Goal: Task Accomplishment & Management: Use online tool/utility

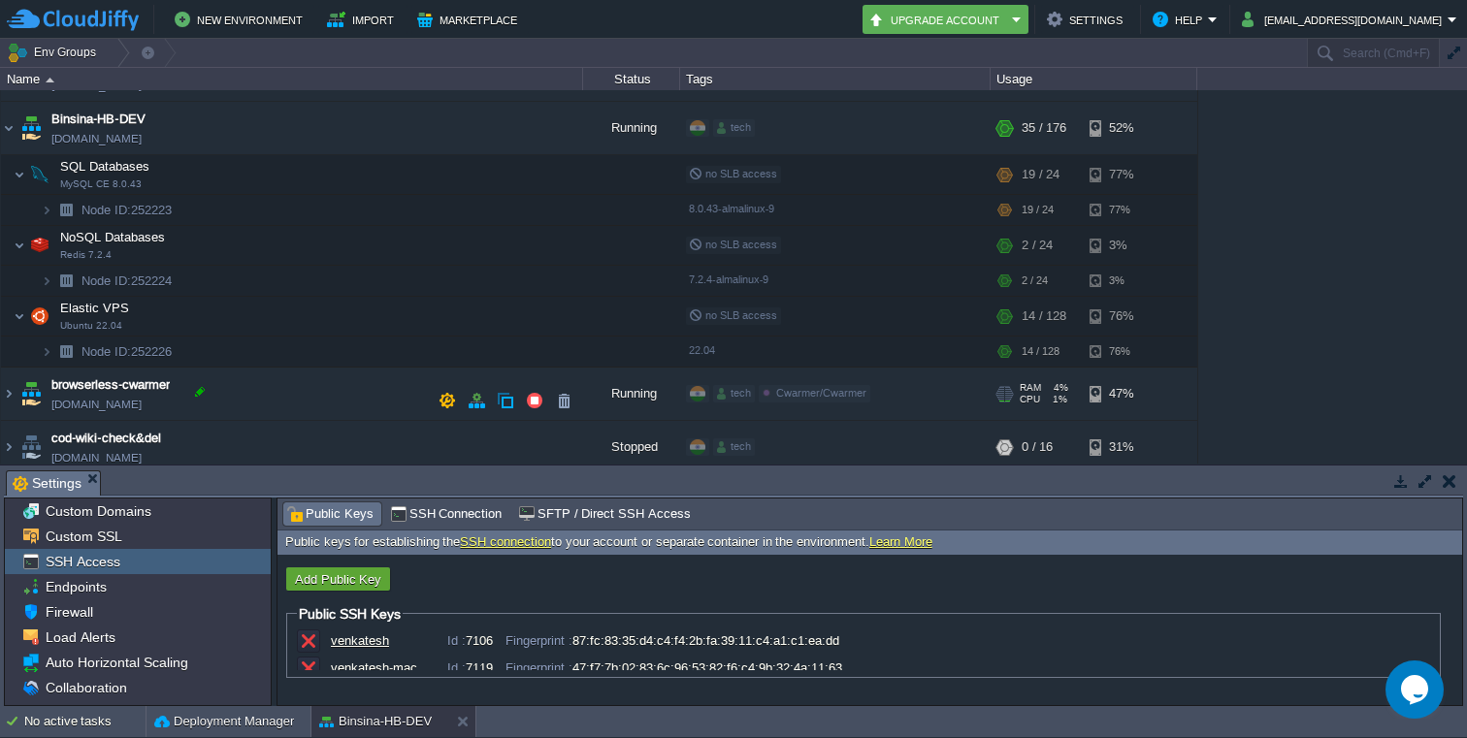
scroll to position [677, 0]
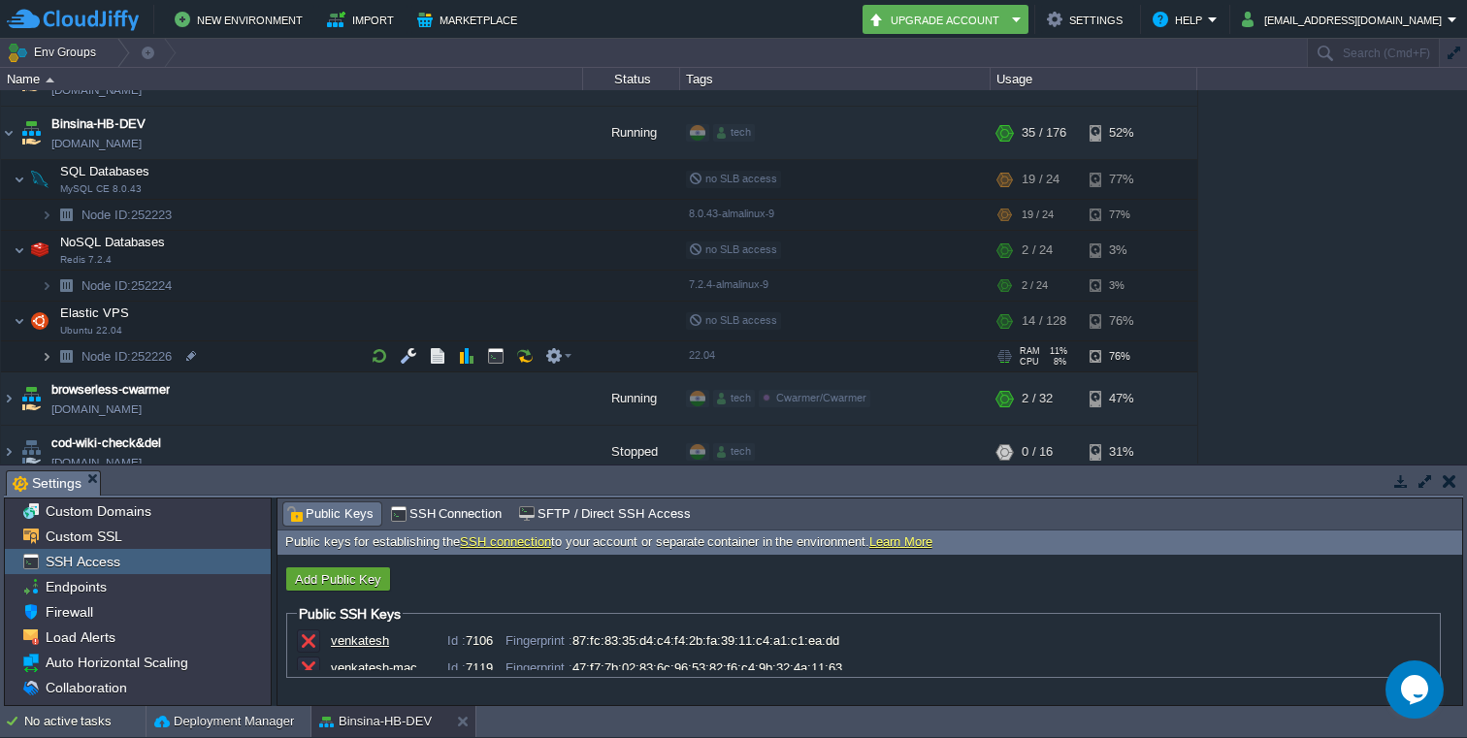
click at [43, 361] on img at bounding box center [47, 356] width 12 height 30
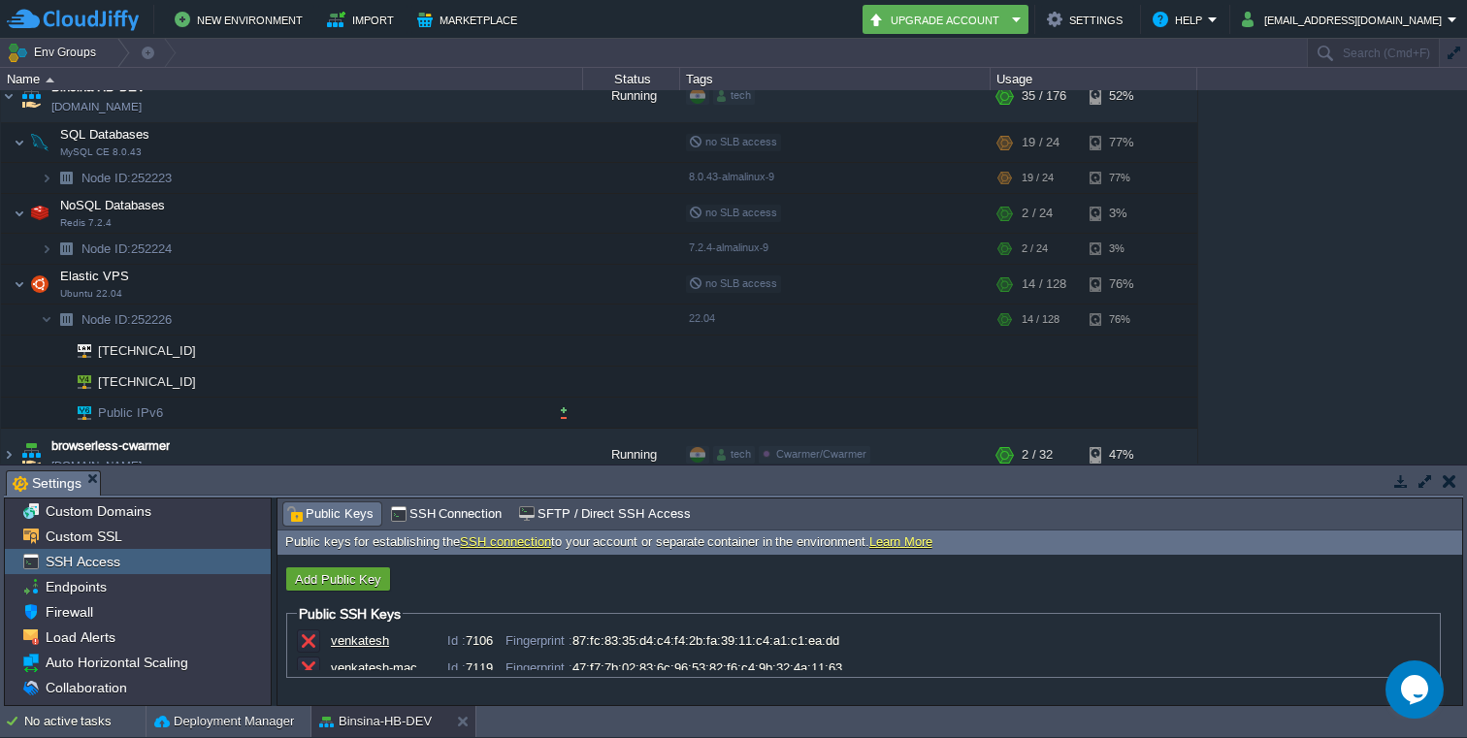
scroll to position [715, 0]
click at [195, 351] on div at bounding box center [191, 349] width 17 height 17
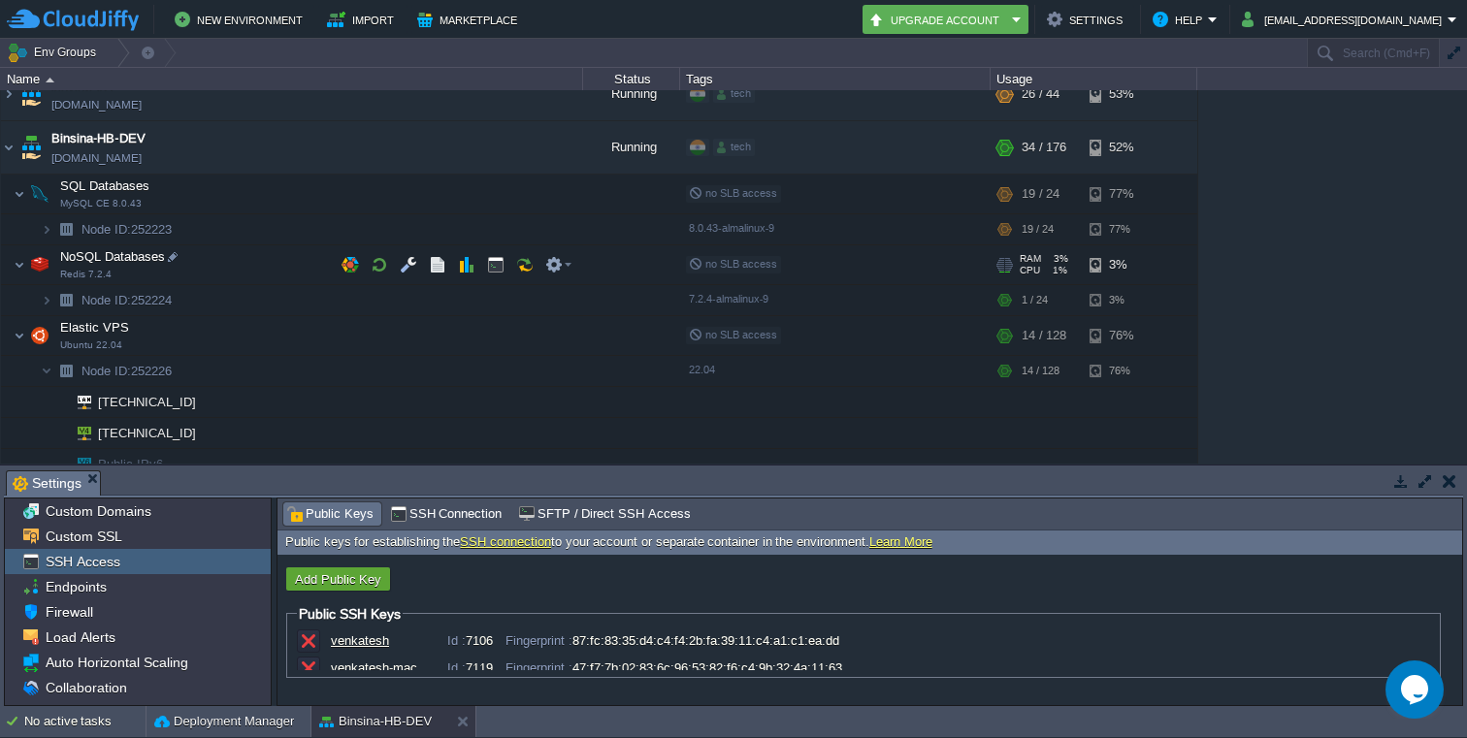
scroll to position [661, 0]
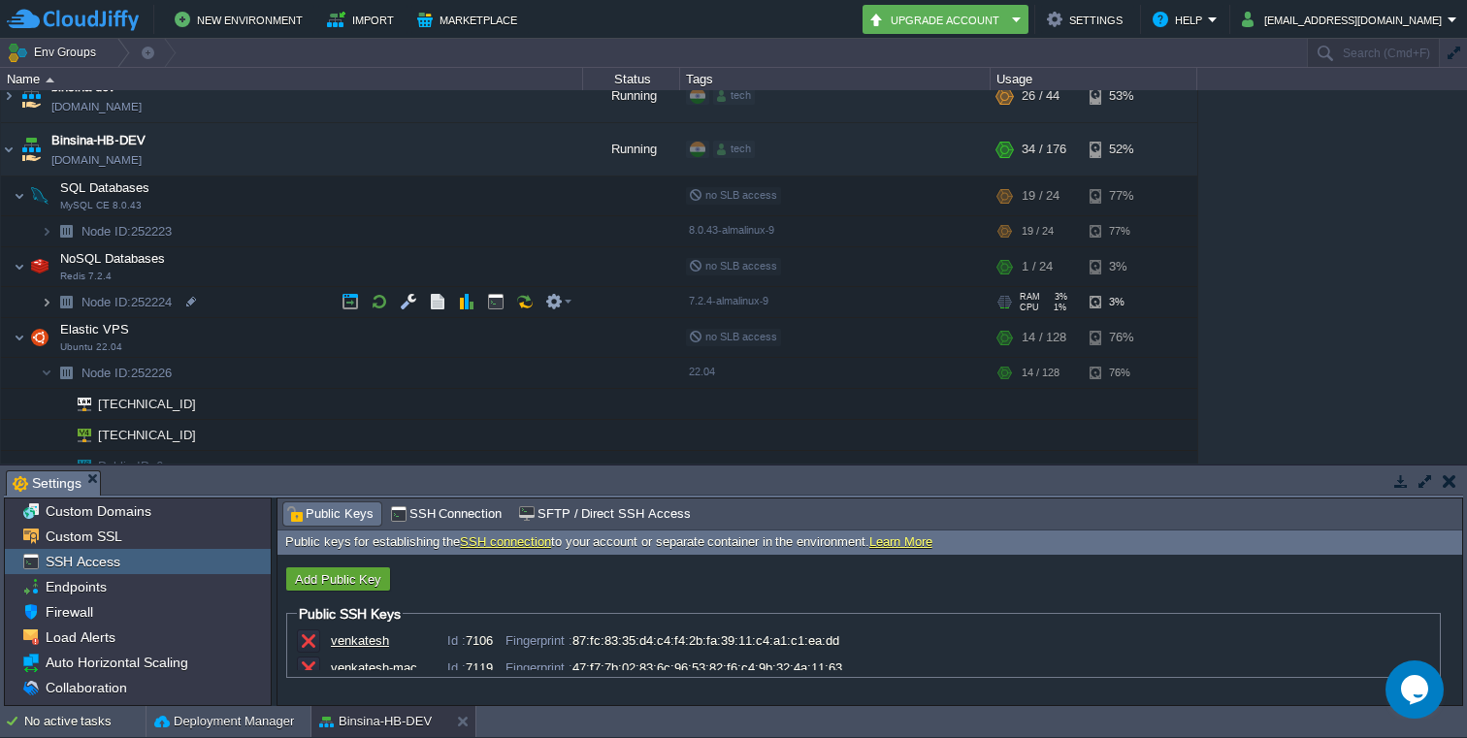
click at [47, 299] on img at bounding box center [47, 302] width 12 height 30
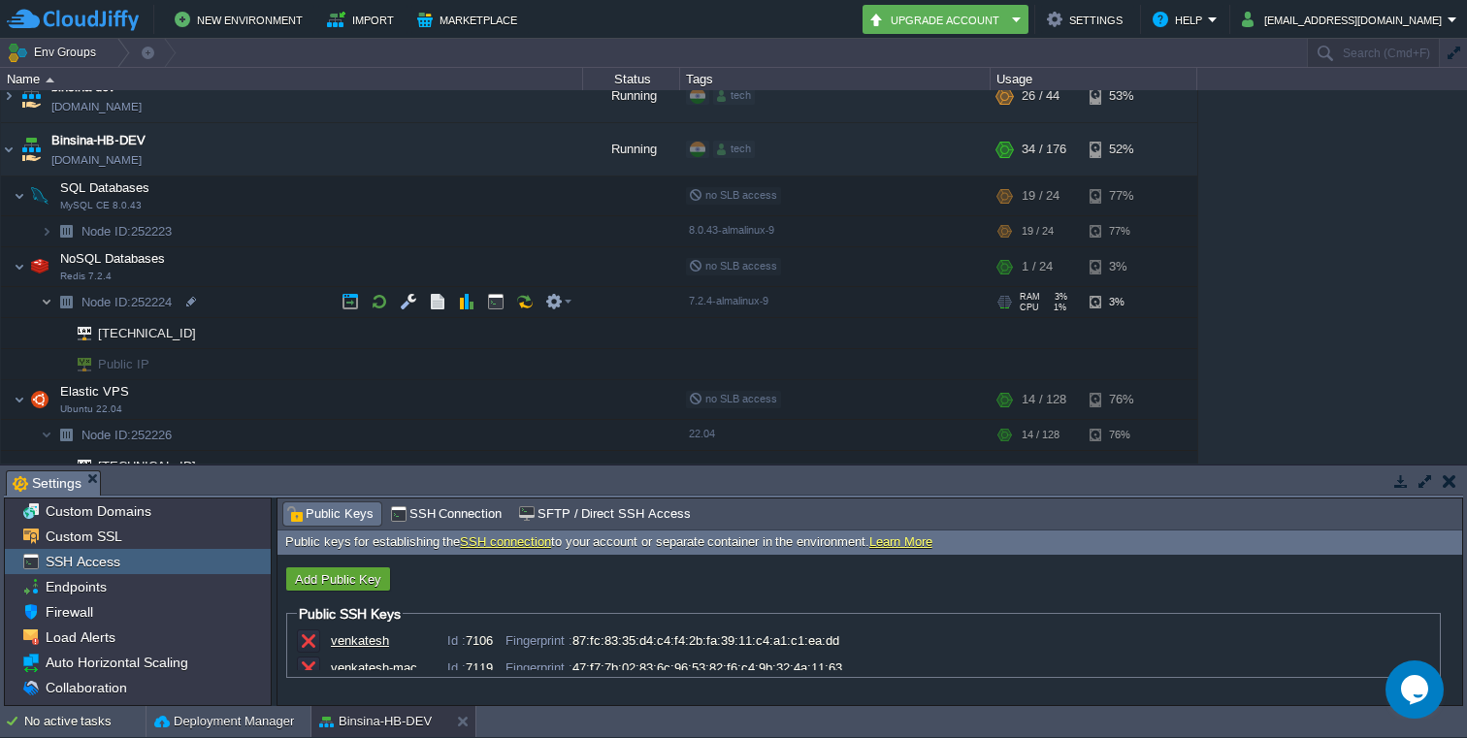
click at [46, 303] on img at bounding box center [47, 302] width 12 height 30
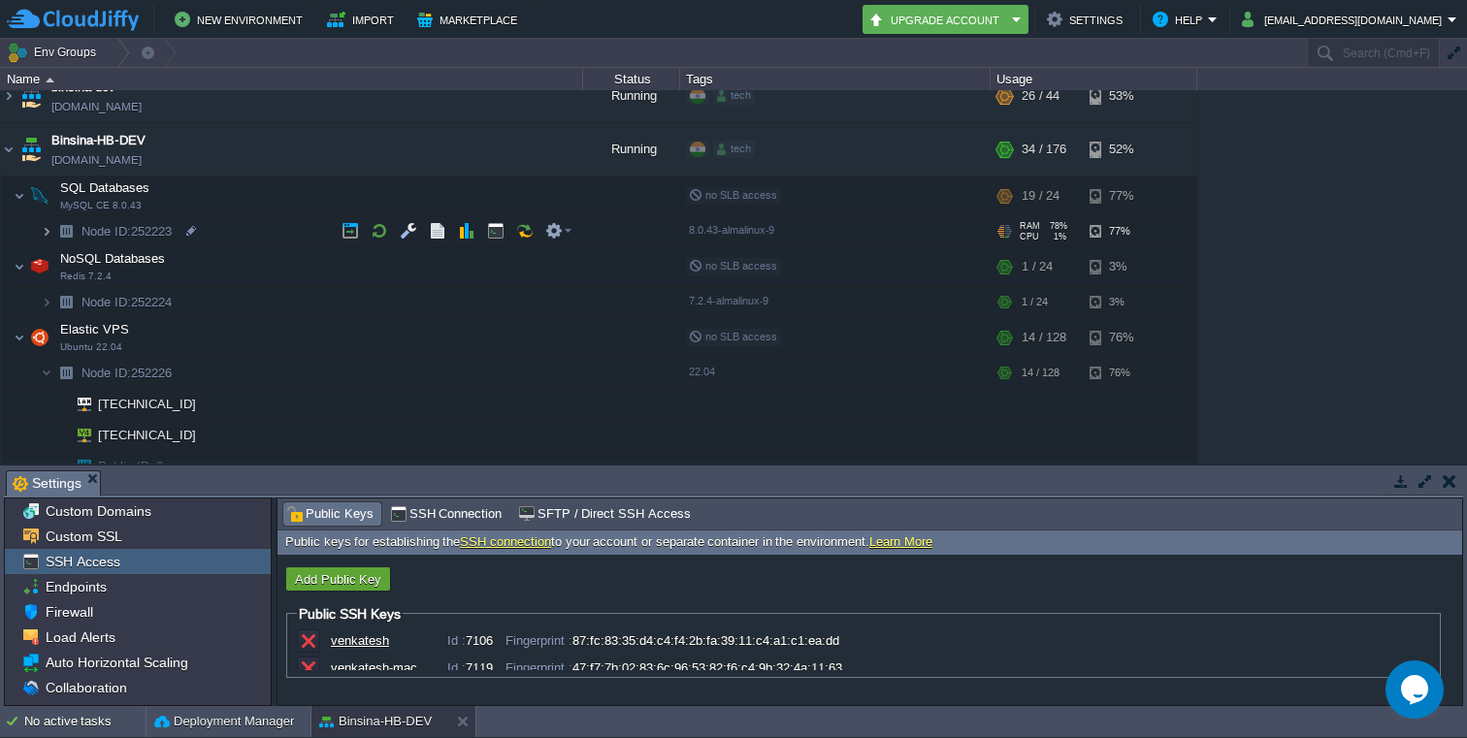
click at [46, 232] on img at bounding box center [47, 231] width 12 height 30
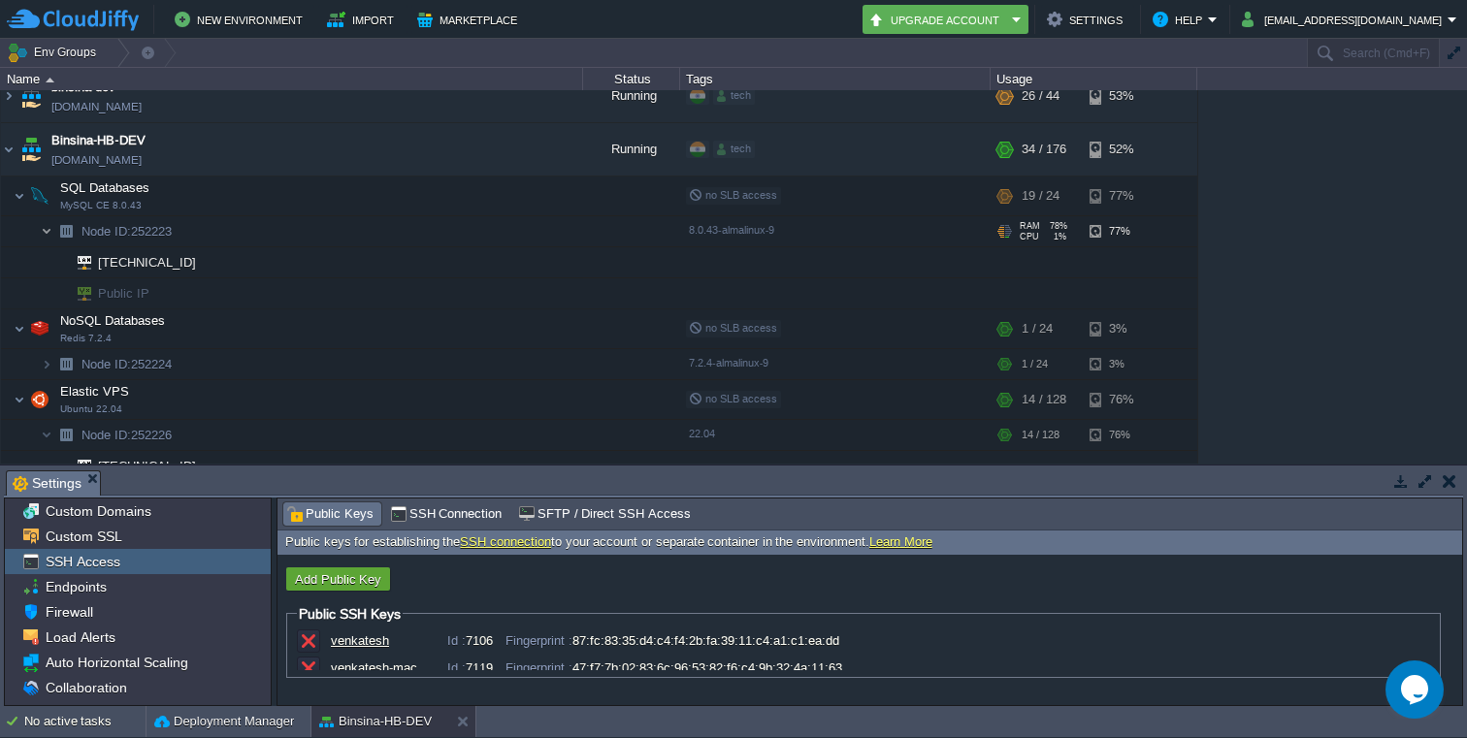
click at [46, 232] on img at bounding box center [47, 231] width 12 height 30
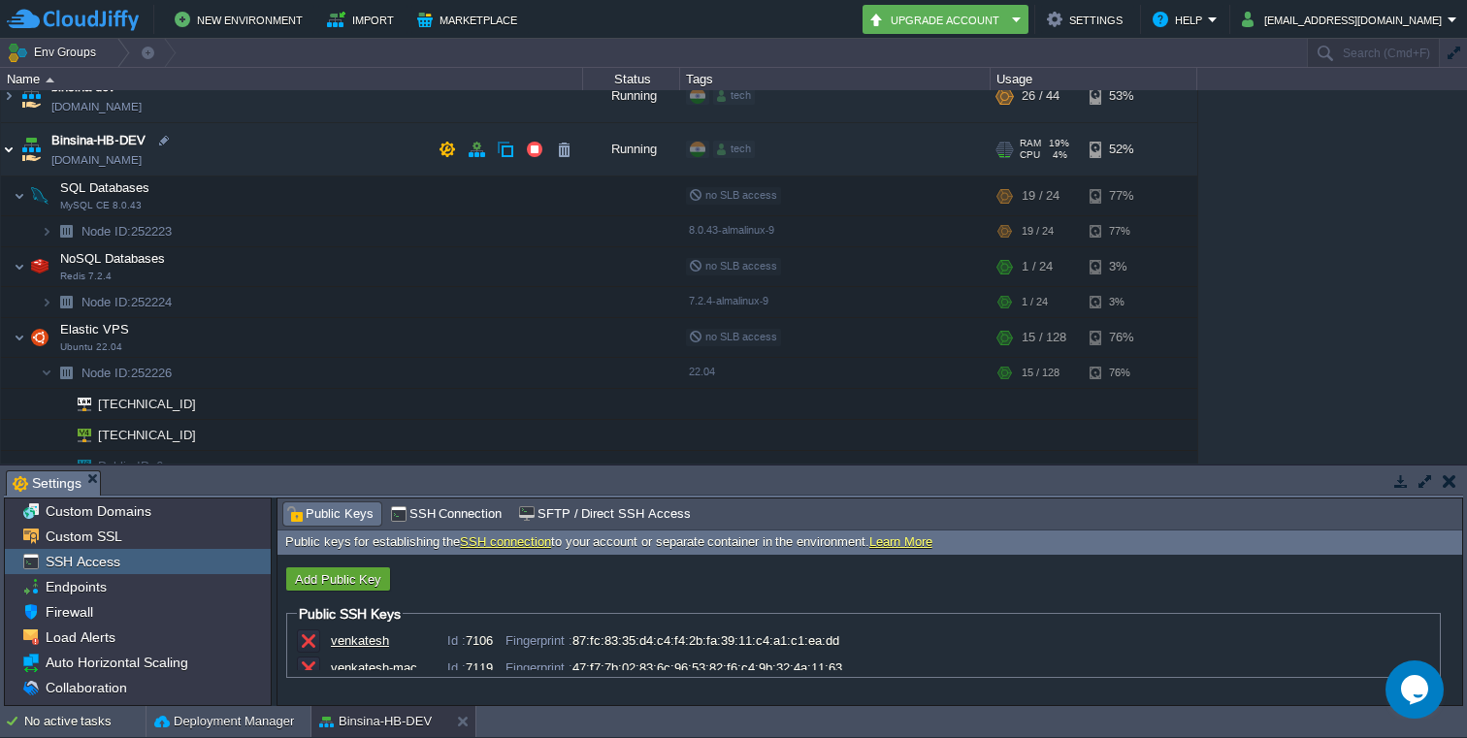
click at [10, 146] on img at bounding box center [9, 149] width 16 height 52
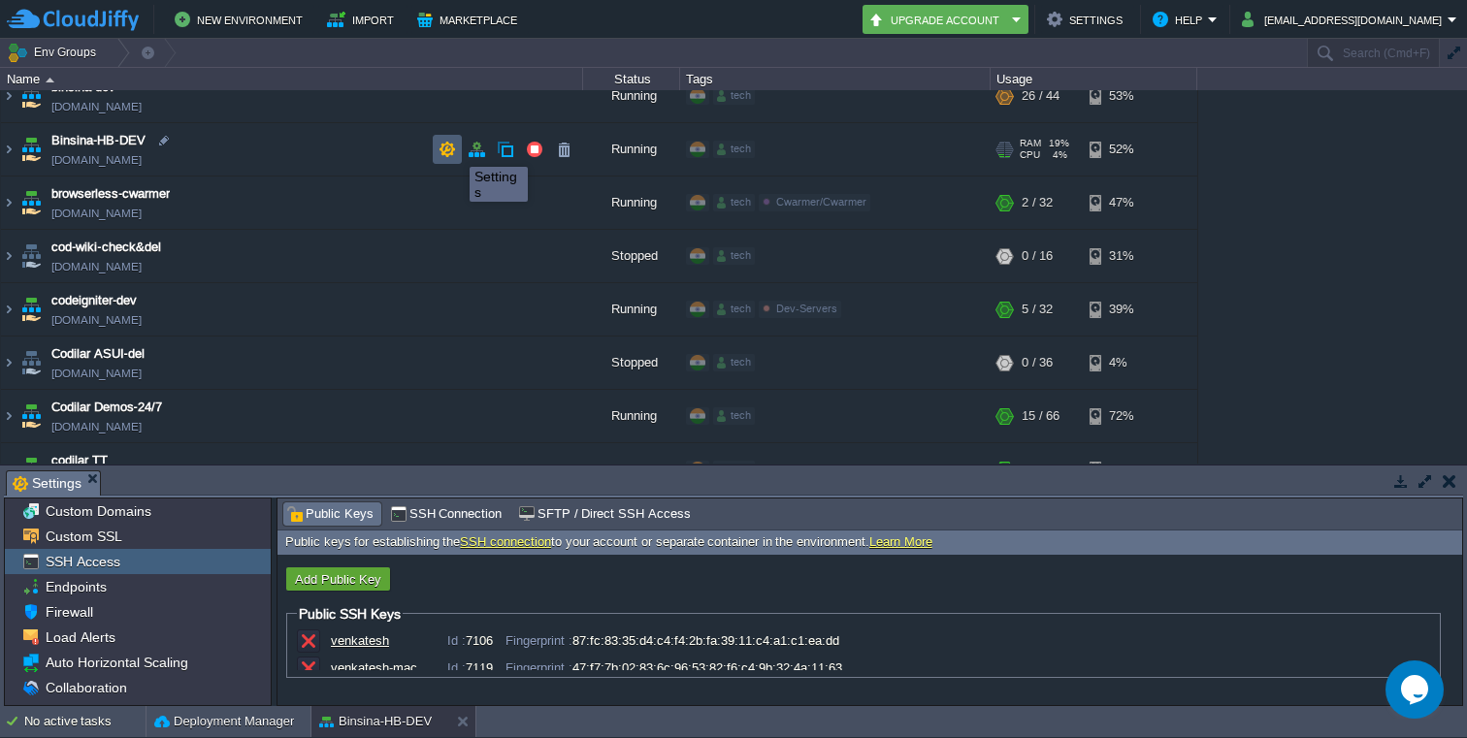
click at [455, 149] on button "button" at bounding box center [446, 149] width 17 height 17
click at [7, 148] on img at bounding box center [9, 149] width 16 height 52
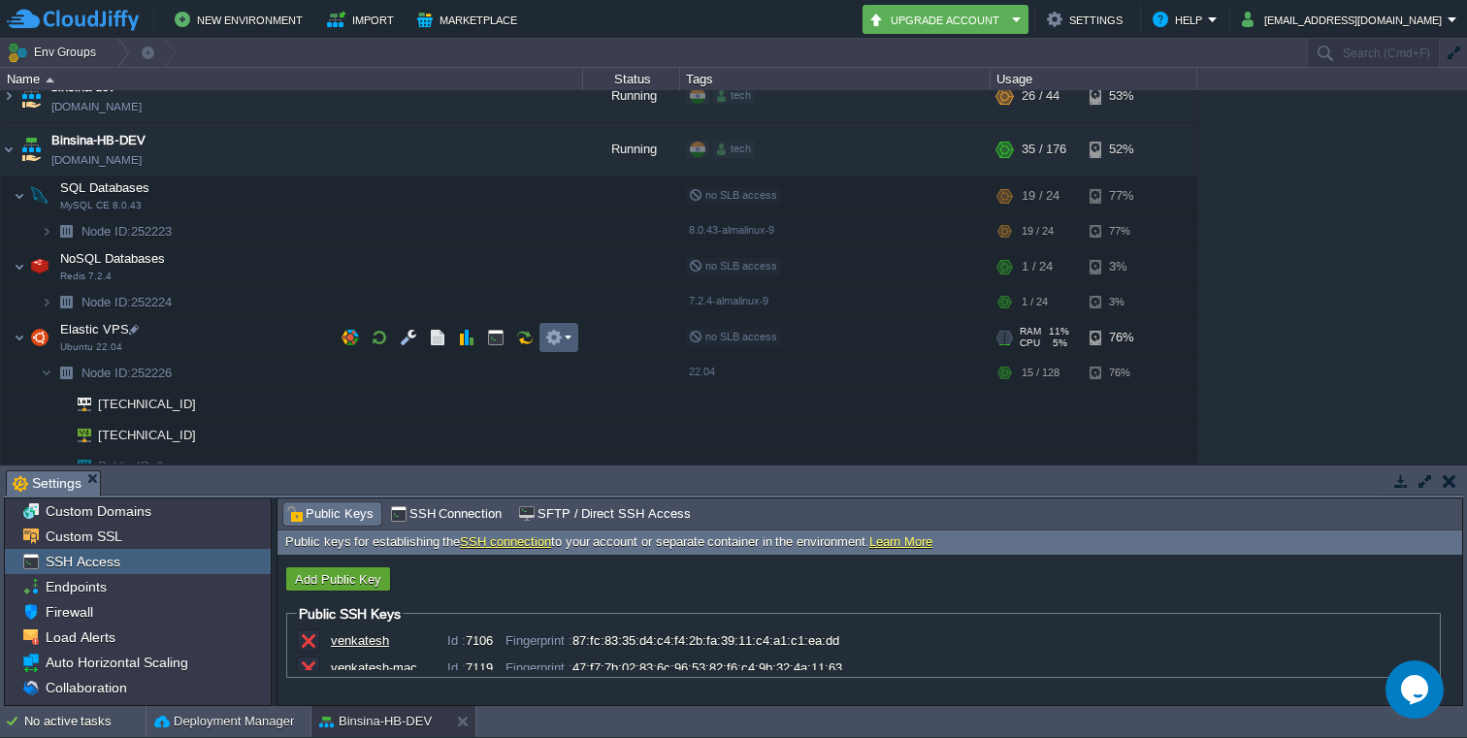
click at [565, 336] on em at bounding box center [558, 337] width 26 height 17
click at [565, 337] on em at bounding box center [558, 337] width 26 height 17
click at [410, 341] on button "button" at bounding box center [408, 337] width 17 height 17
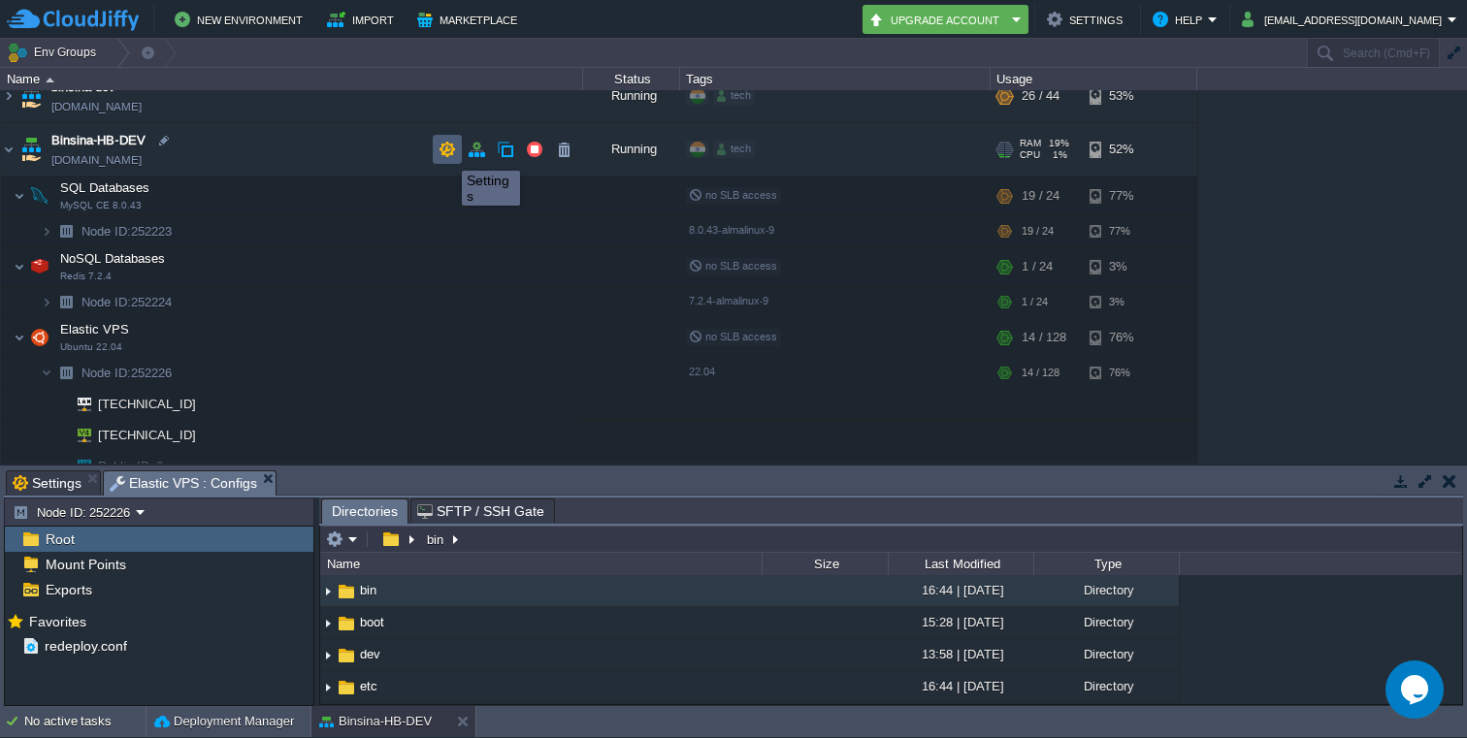
click at [447, 153] on button "button" at bounding box center [446, 149] width 17 height 17
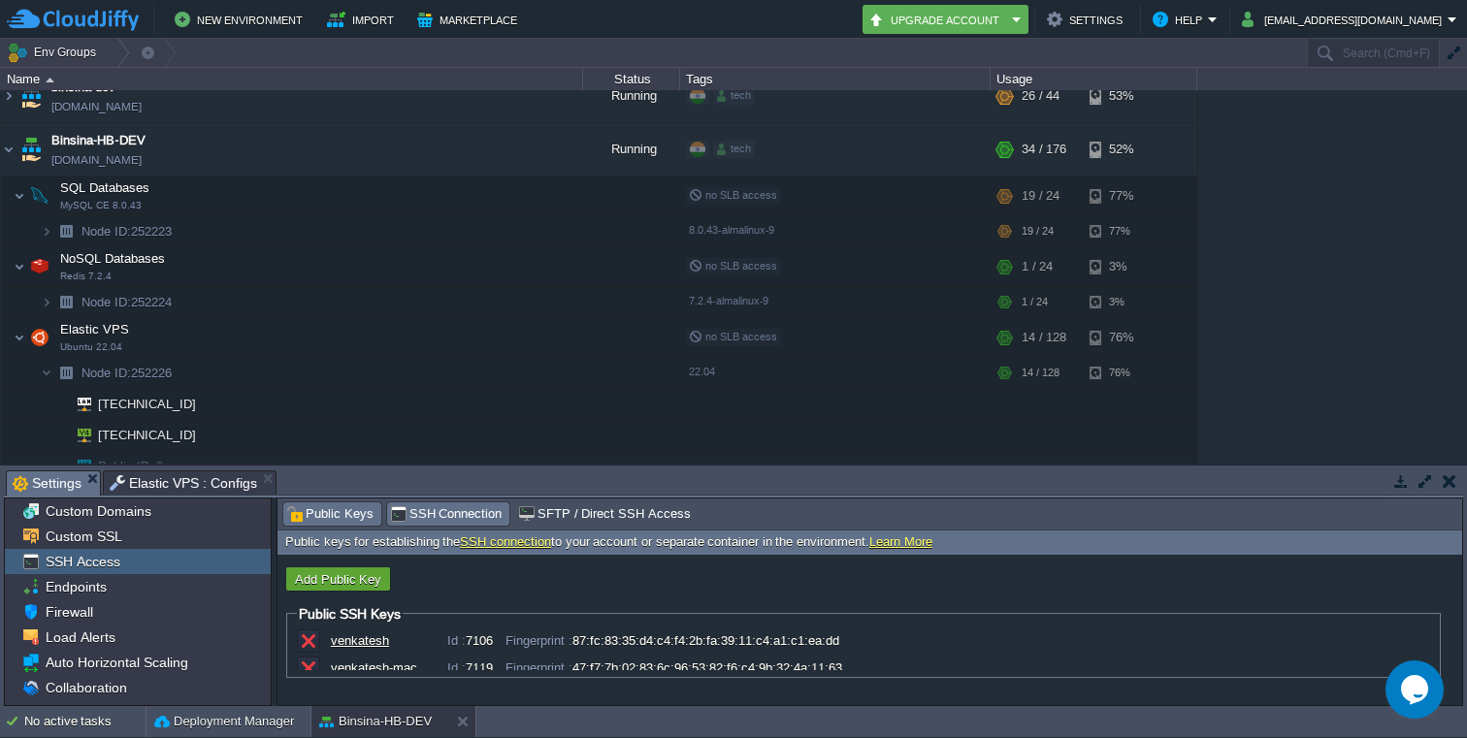
click at [439, 515] on span "SSH Connection" at bounding box center [446, 513] width 113 height 21
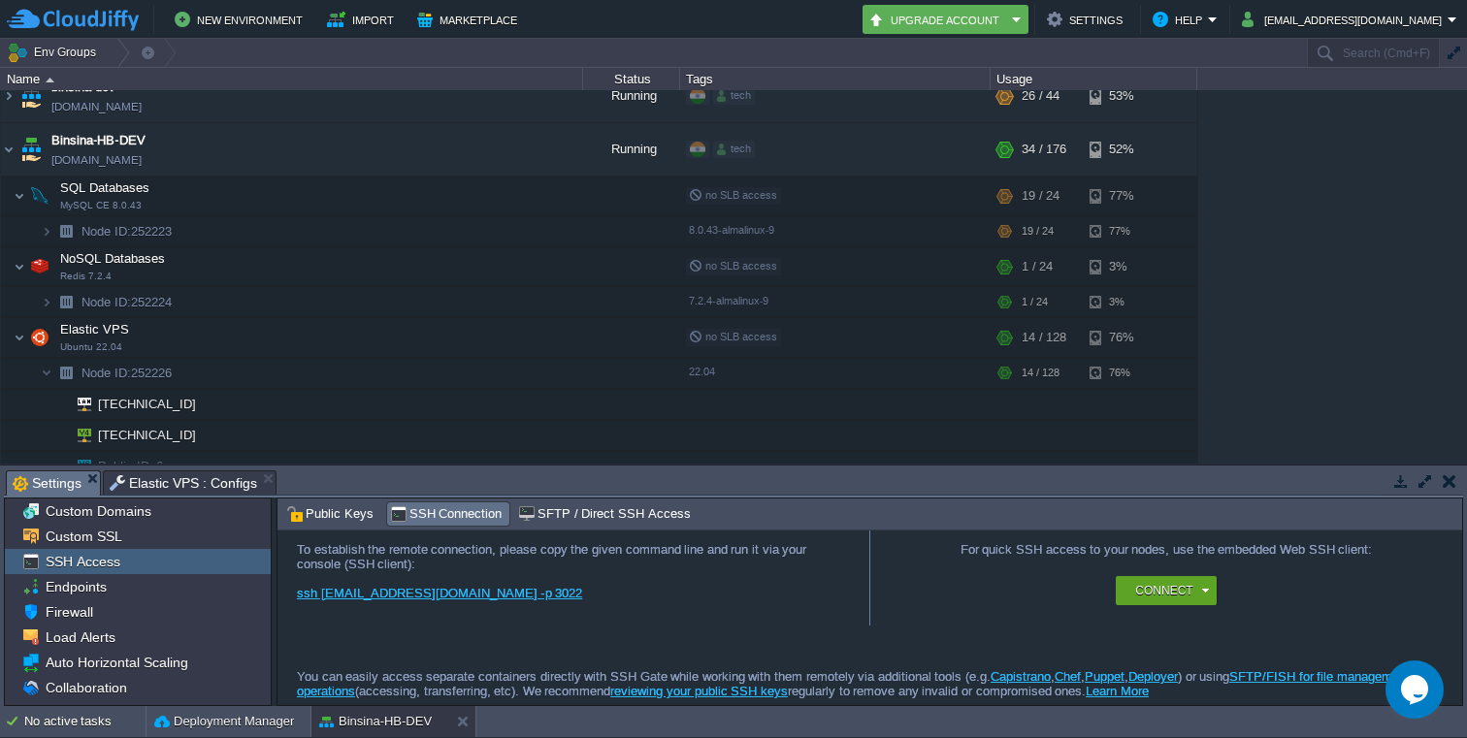
scroll to position [0, 0]
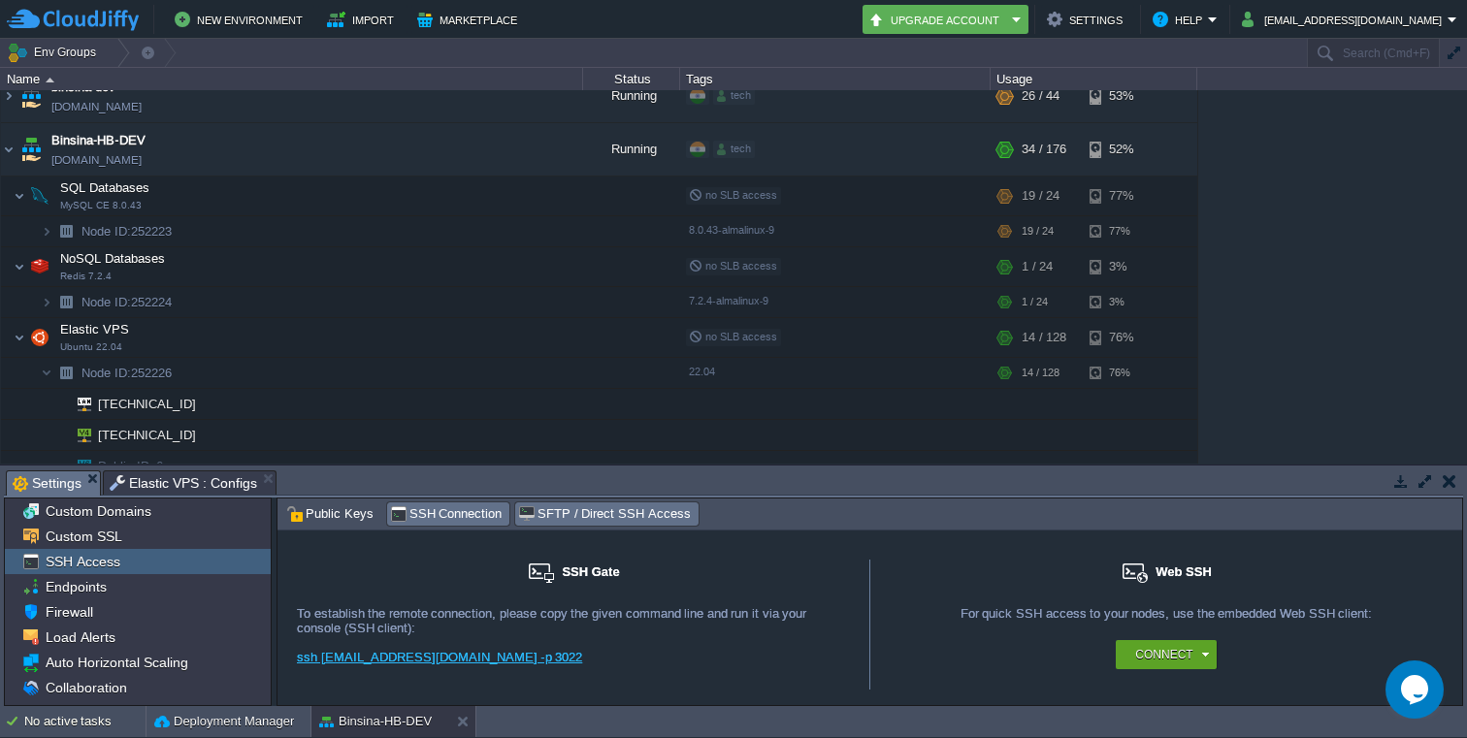
click at [590, 514] on span "SFTP / Direct SSH Access" at bounding box center [604, 513] width 172 height 21
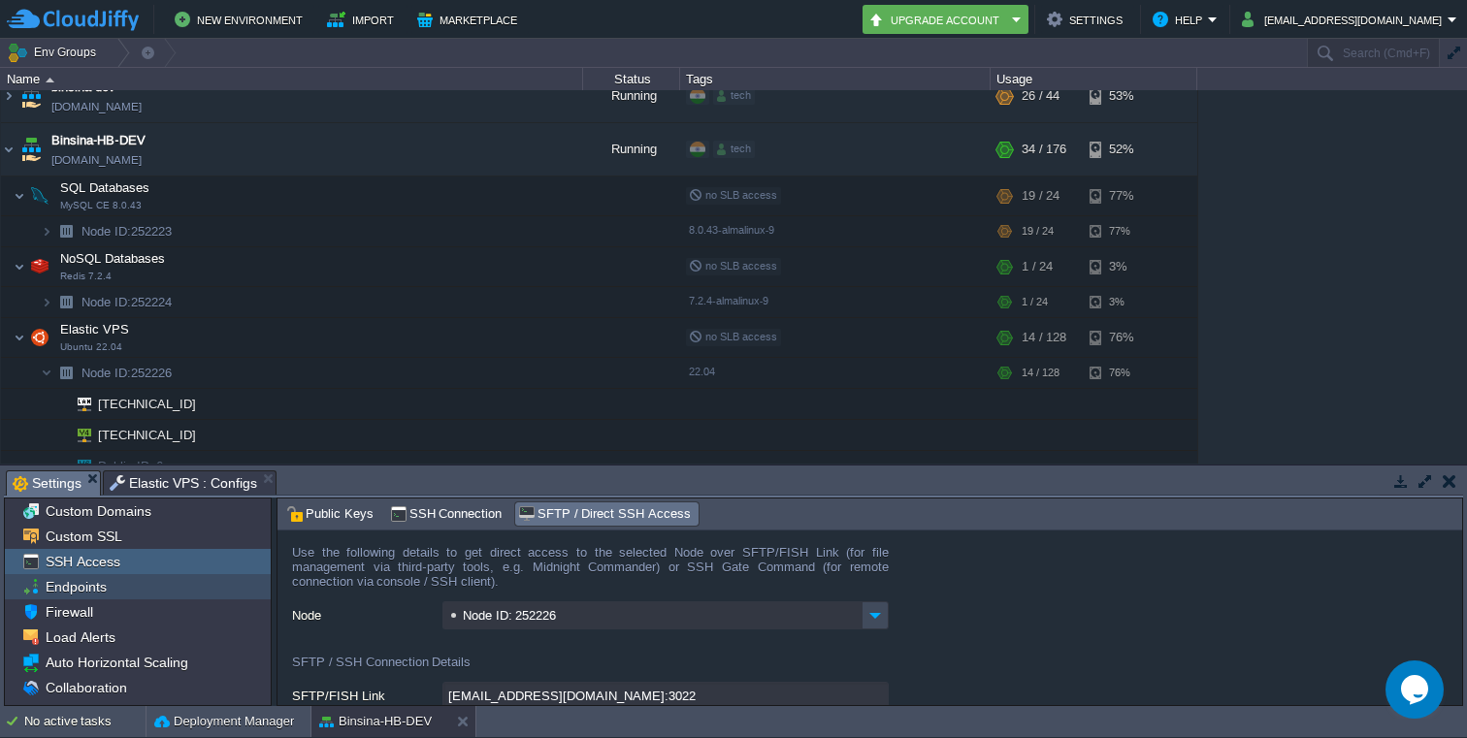
click at [82, 578] on span "Endpoints" at bounding box center [76, 586] width 68 height 17
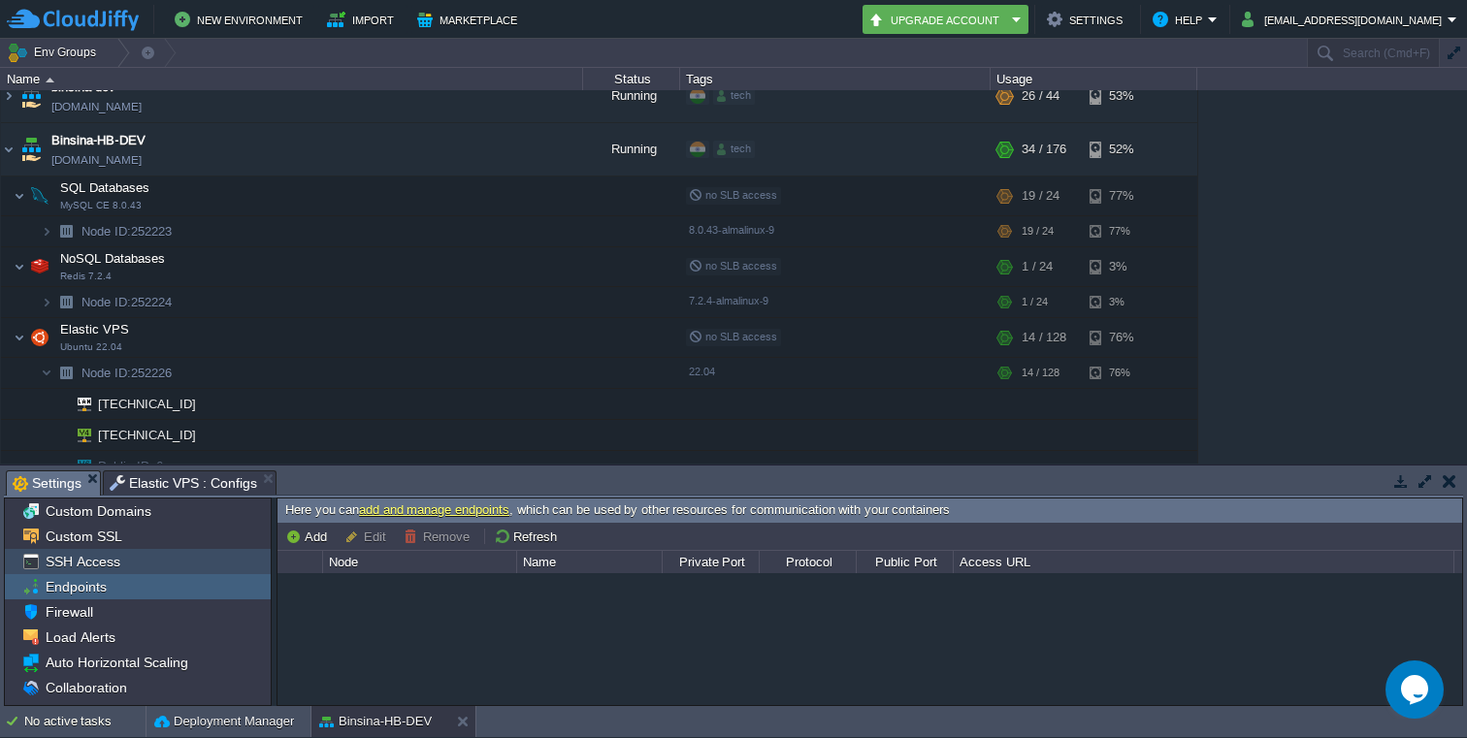
click at [90, 566] on span "SSH Access" at bounding box center [82, 561] width 81 height 17
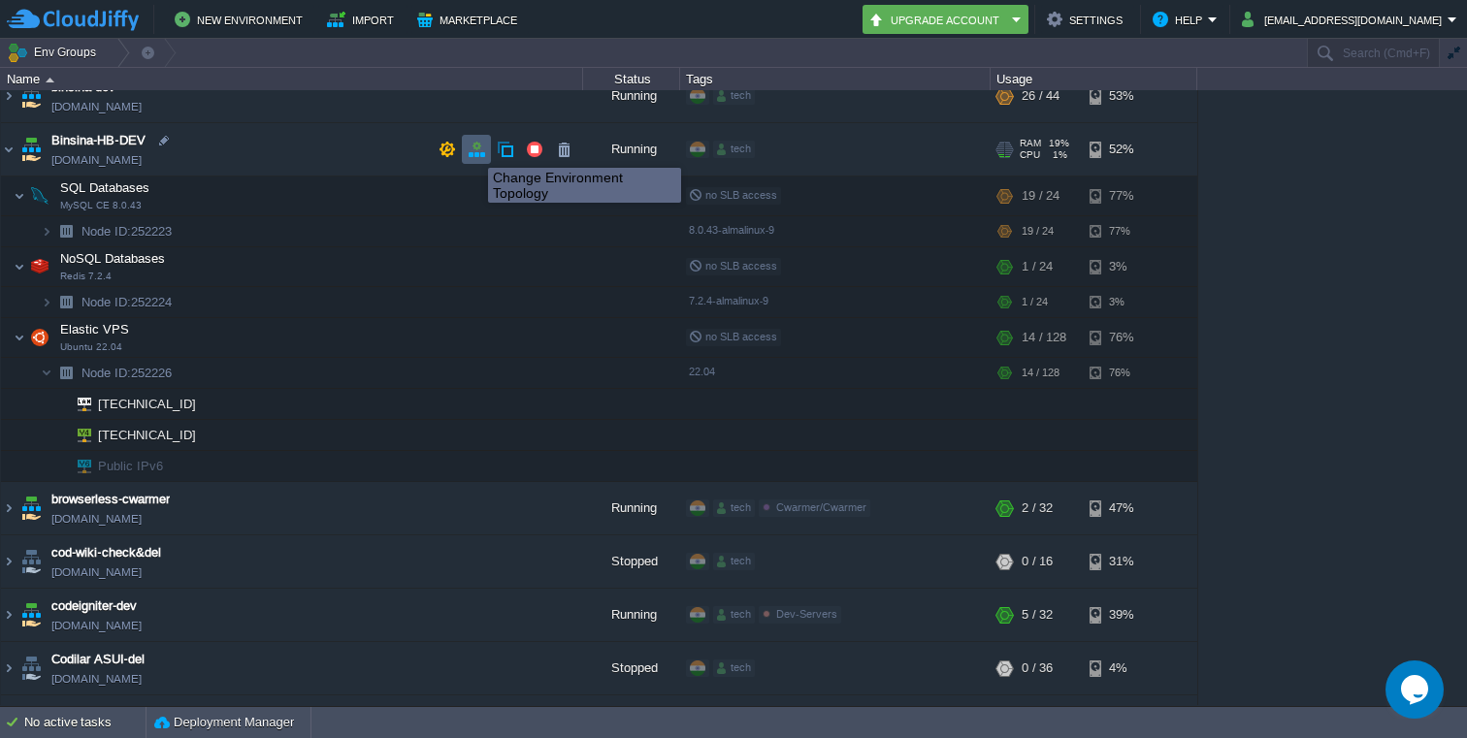
click at [473, 150] on button "button" at bounding box center [476, 149] width 17 height 17
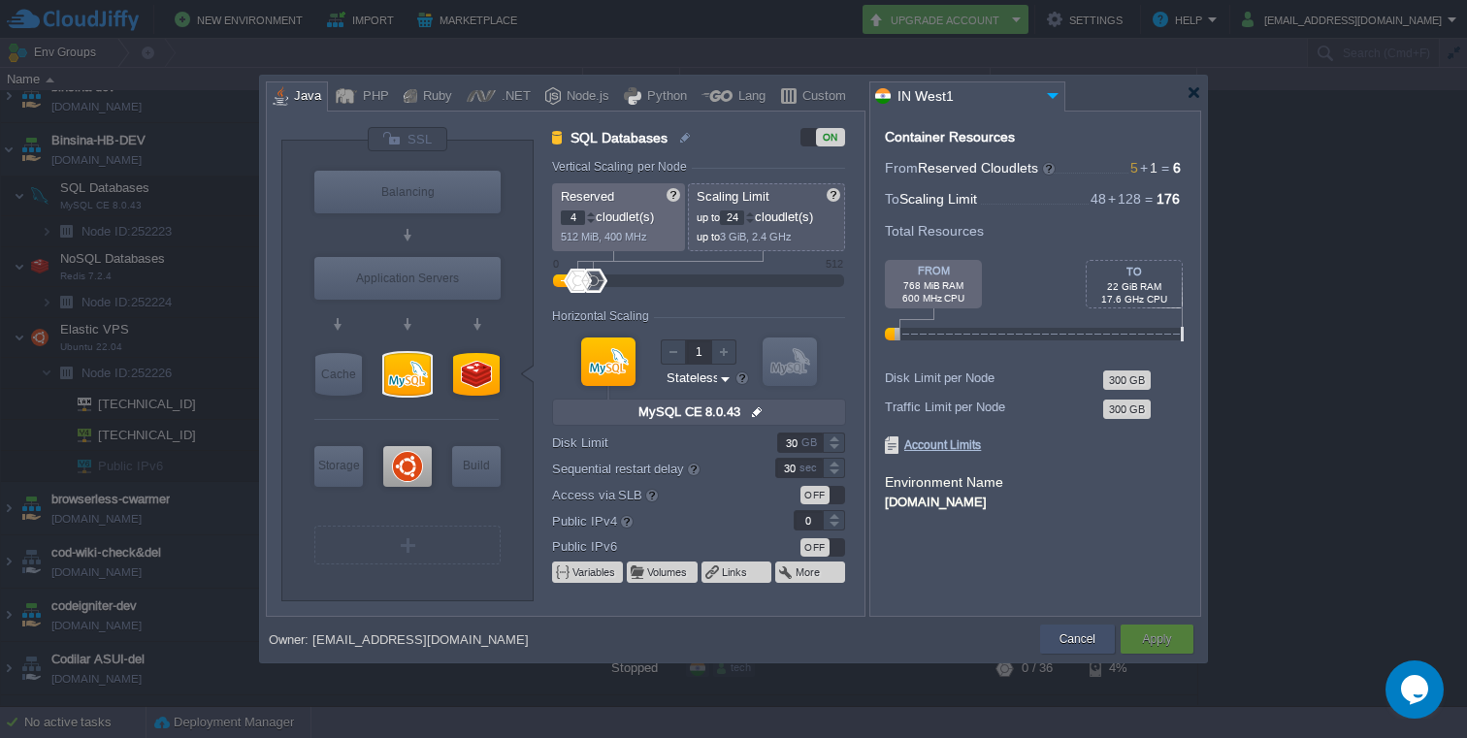
click at [1076, 634] on button "Cancel" at bounding box center [1077, 638] width 36 height 19
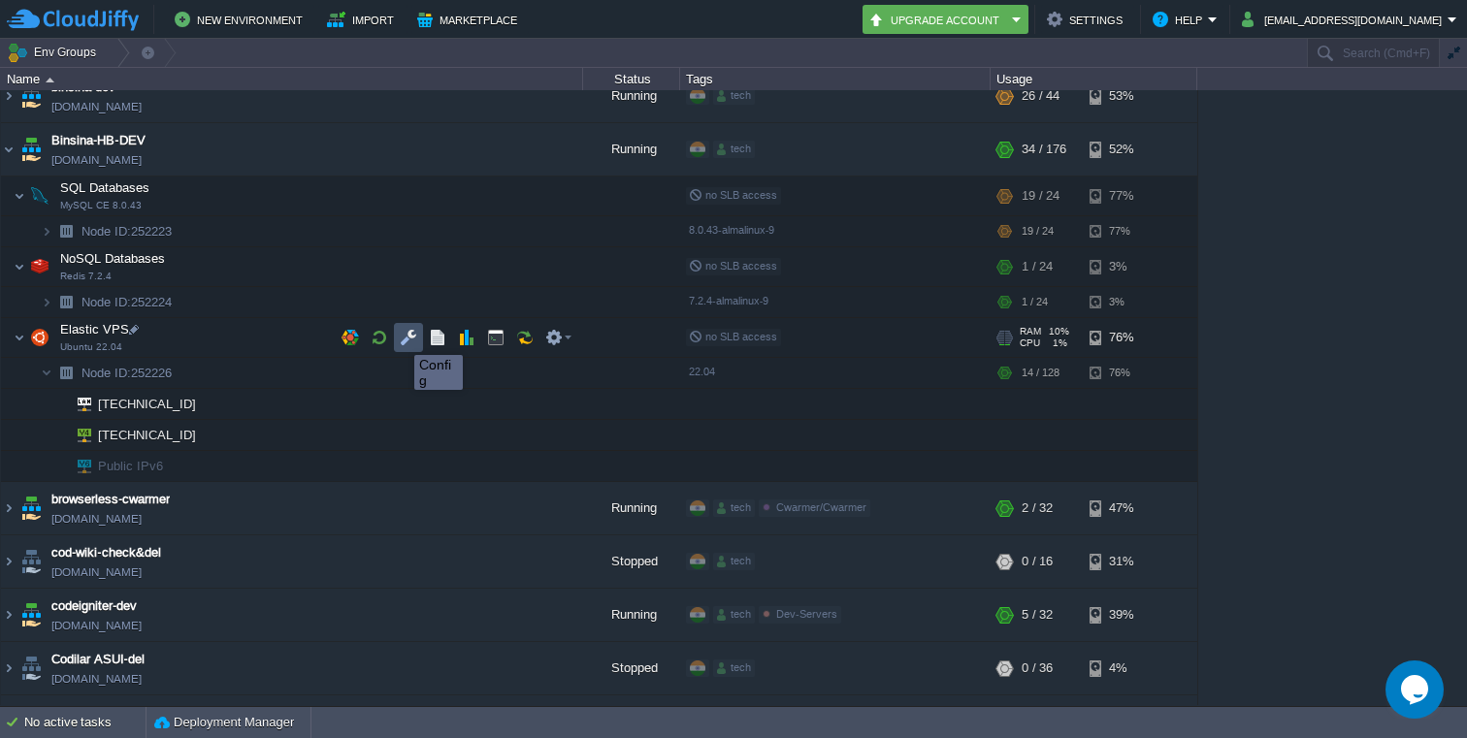
click at [404, 339] on button "button" at bounding box center [408, 337] width 17 height 17
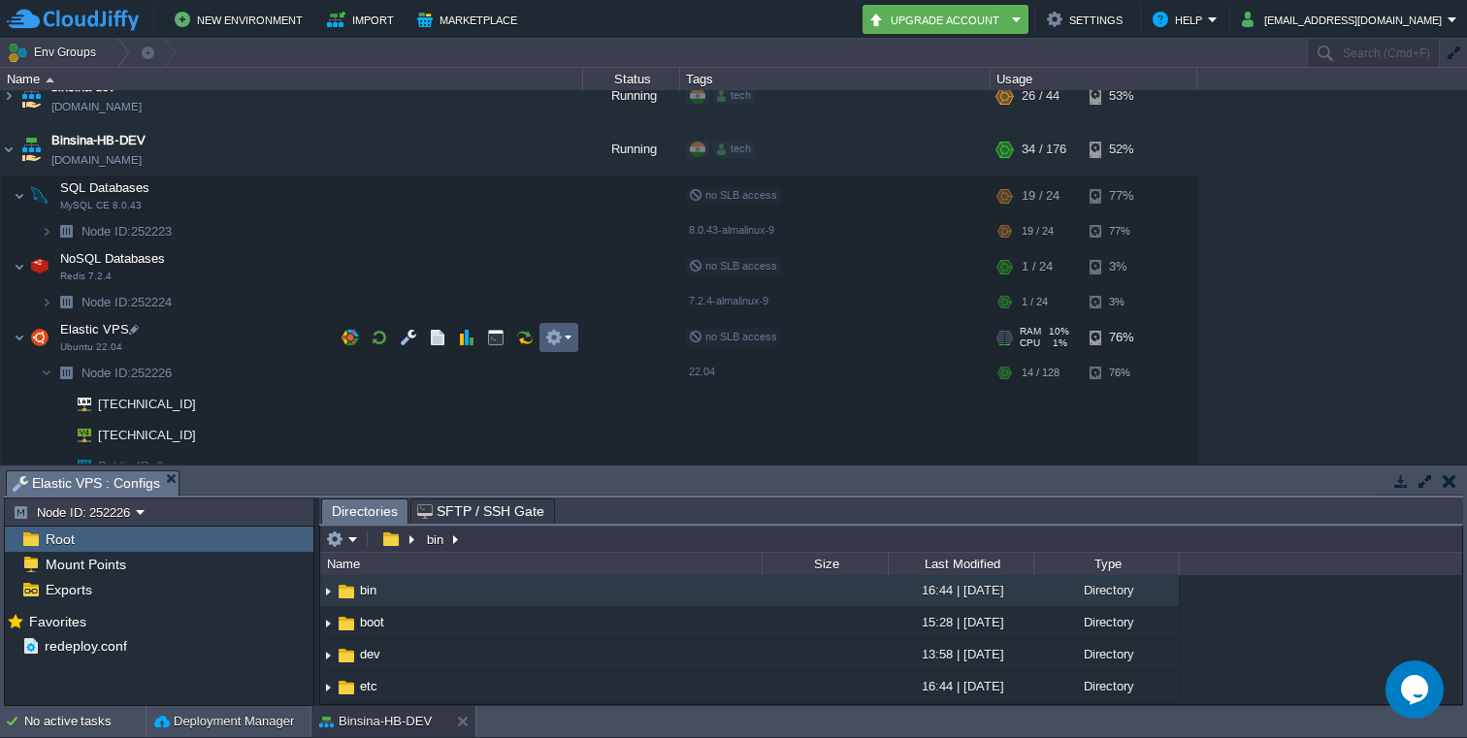
click at [569, 340] on em at bounding box center [558, 337] width 26 height 17
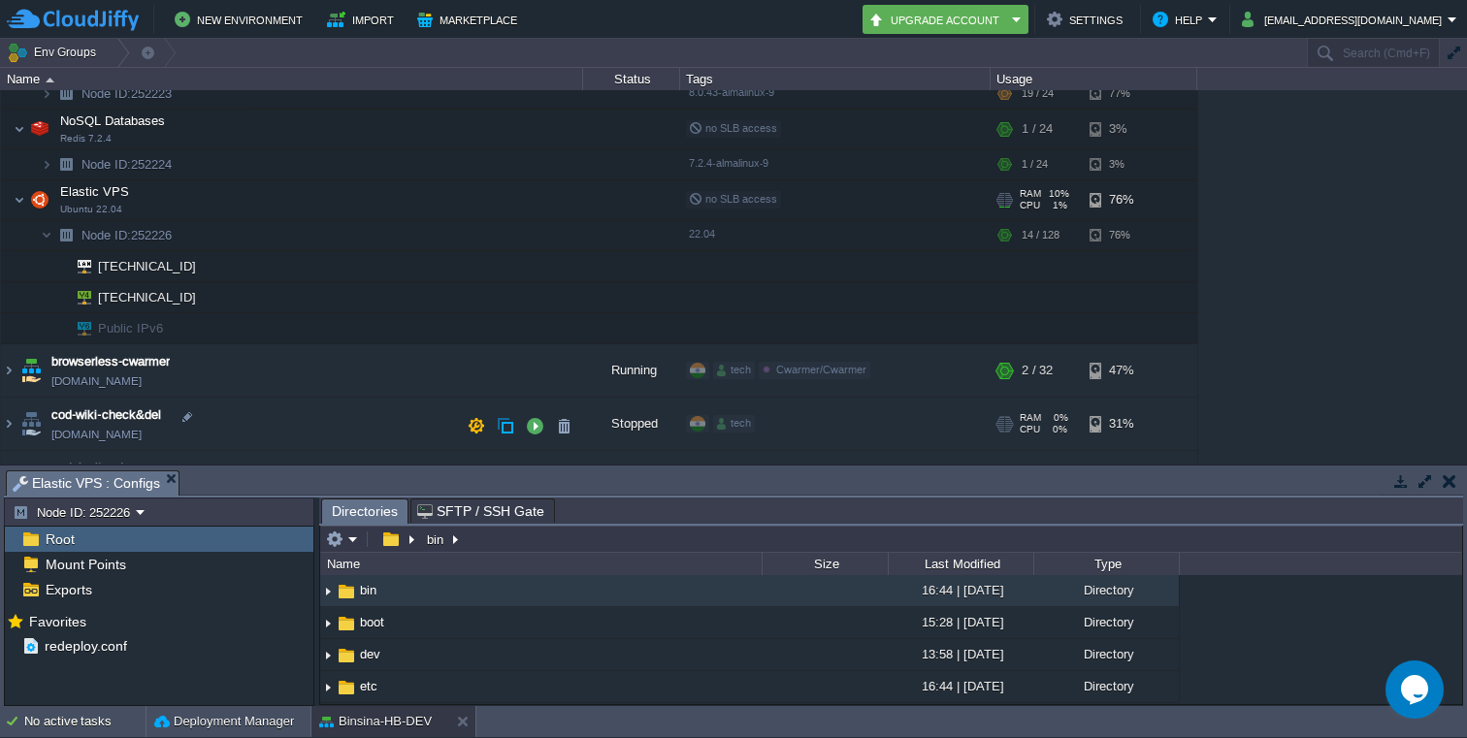
scroll to position [800, 0]
click at [48, 235] on img at bounding box center [47, 233] width 12 height 30
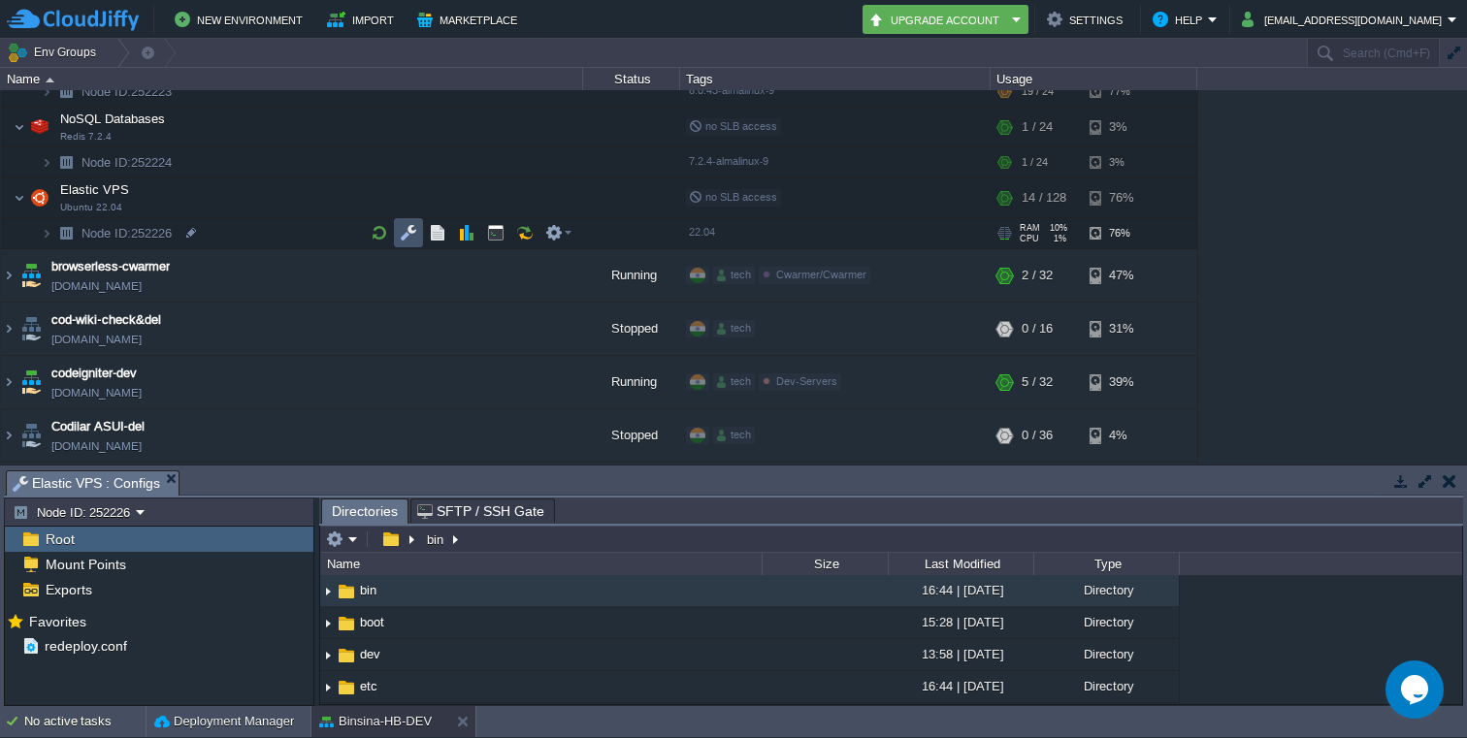
click at [405, 228] on button "button" at bounding box center [408, 232] width 17 height 17
click at [564, 237] on em at bounding box center [558, 232] width 26 height 17
click at [19, 202] on img at bounding box center [20, 197] width 12 height 39
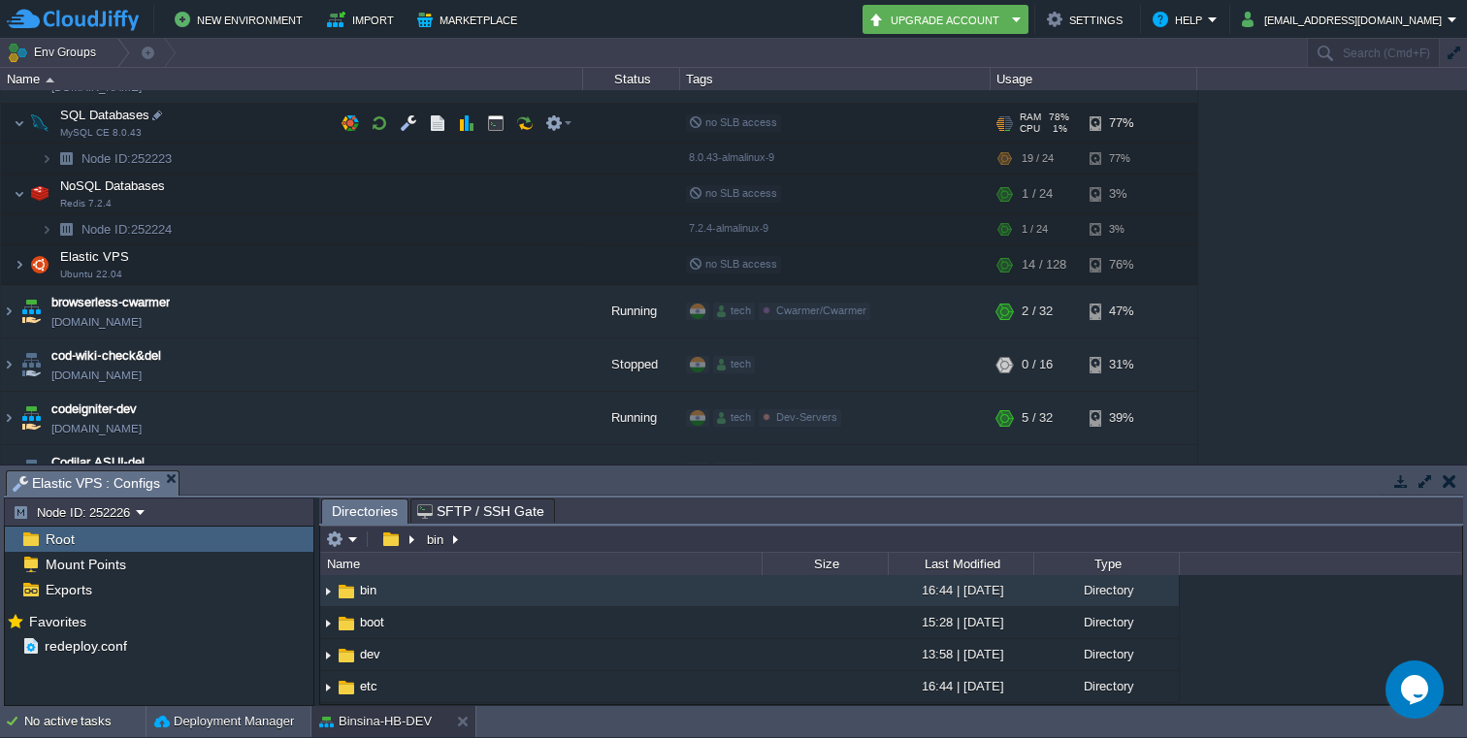
scroll to position [744, 0]
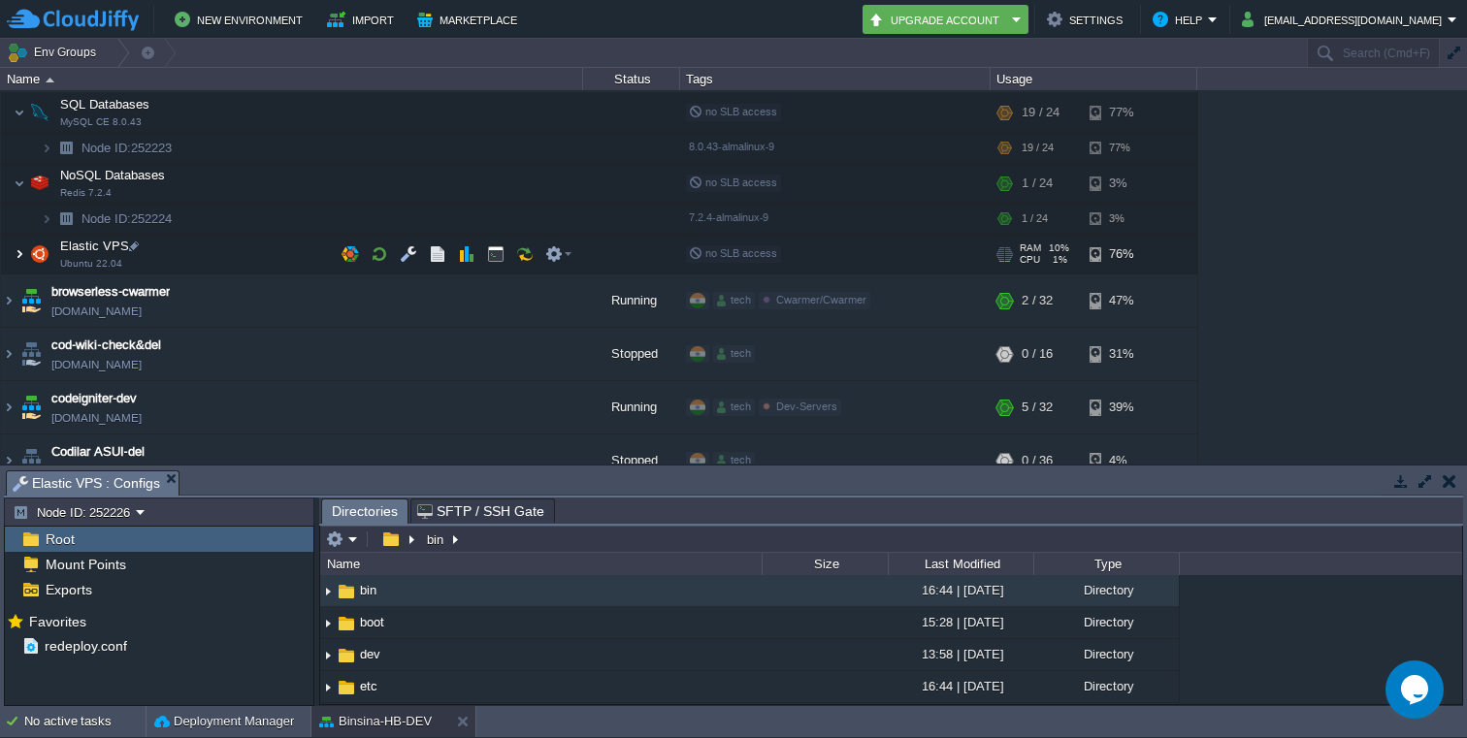
click at [17, 255] on img at bounding box center [20, 254] width 12 height 39
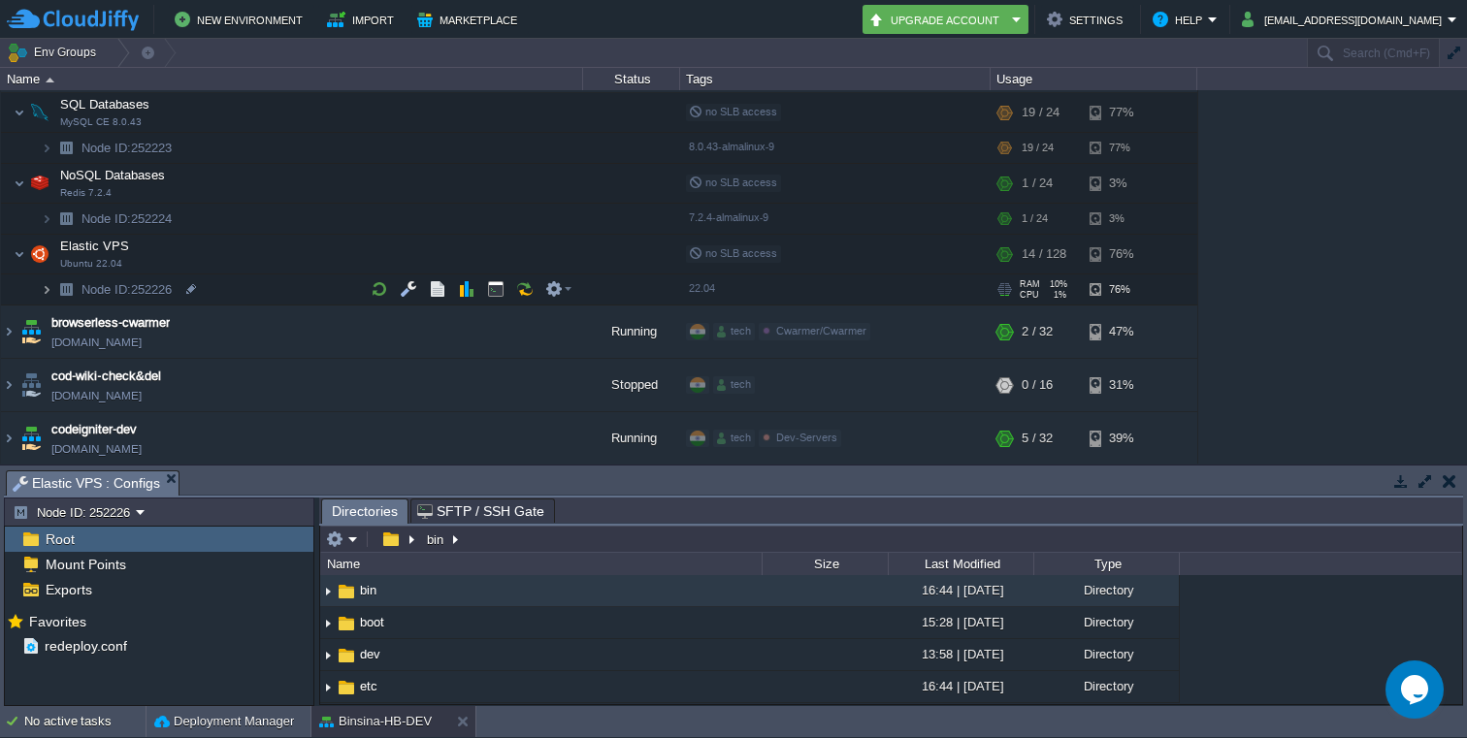
click at [47, 287] on img at bounding box center [47, 289] width 12 height 30
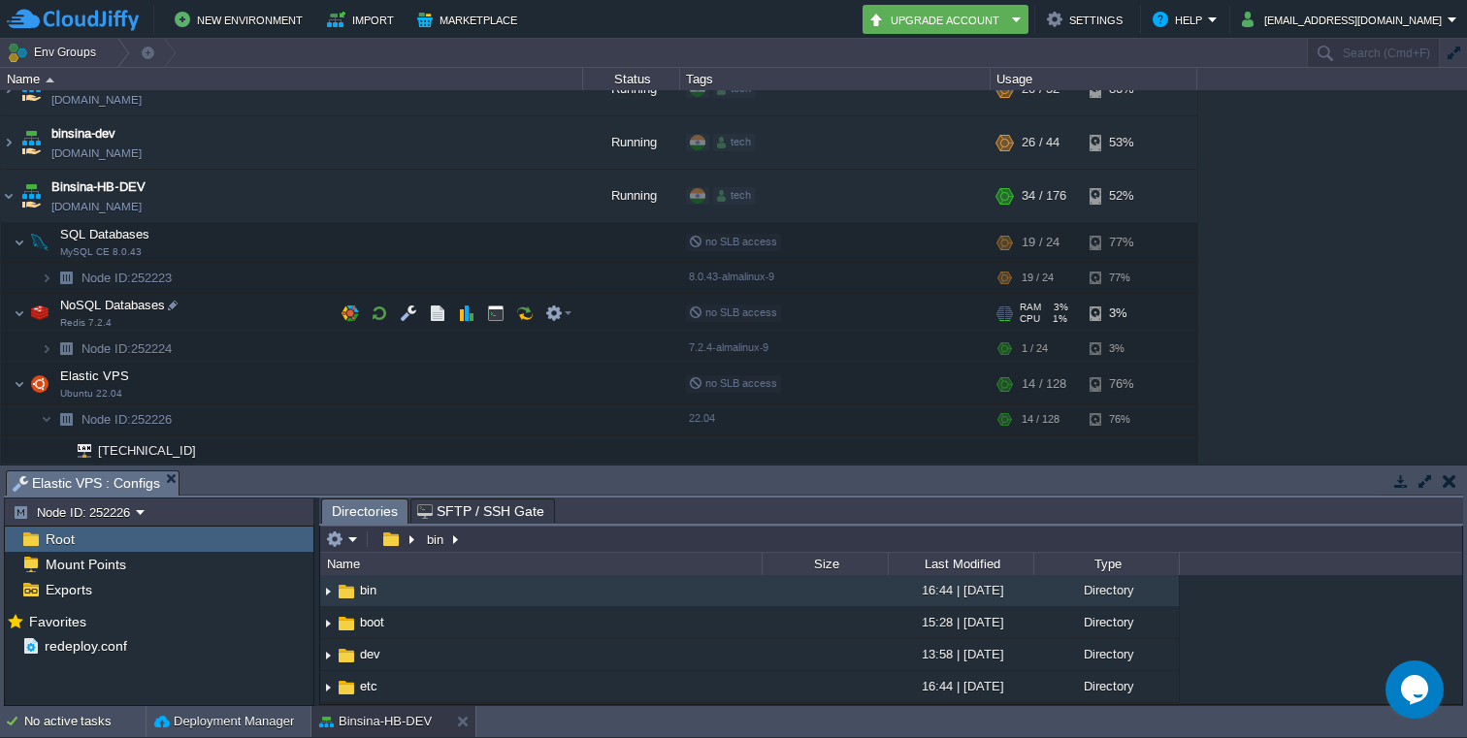
scroll to position [606, 0]
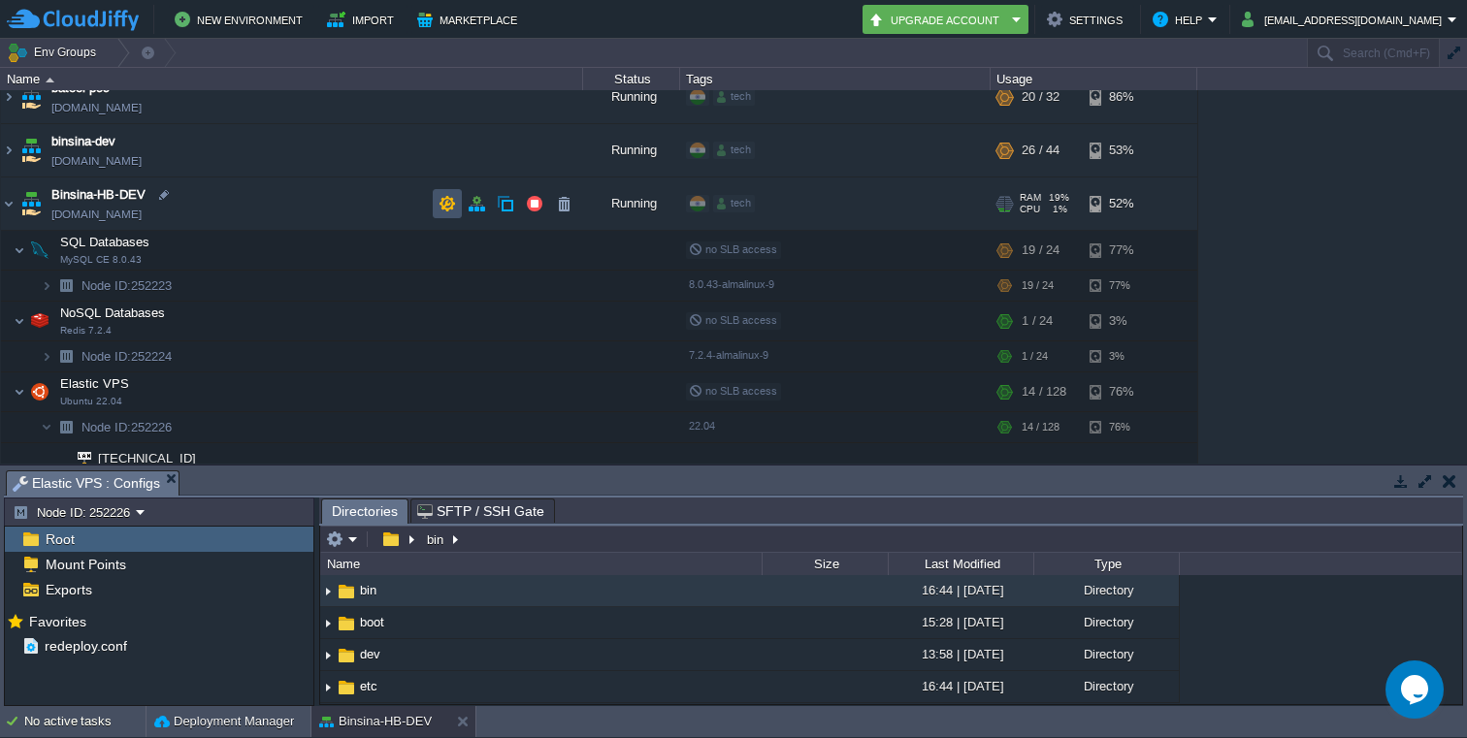
click at [445, 202] on button "button" at bounding box center [446, 203] width 17 height 17
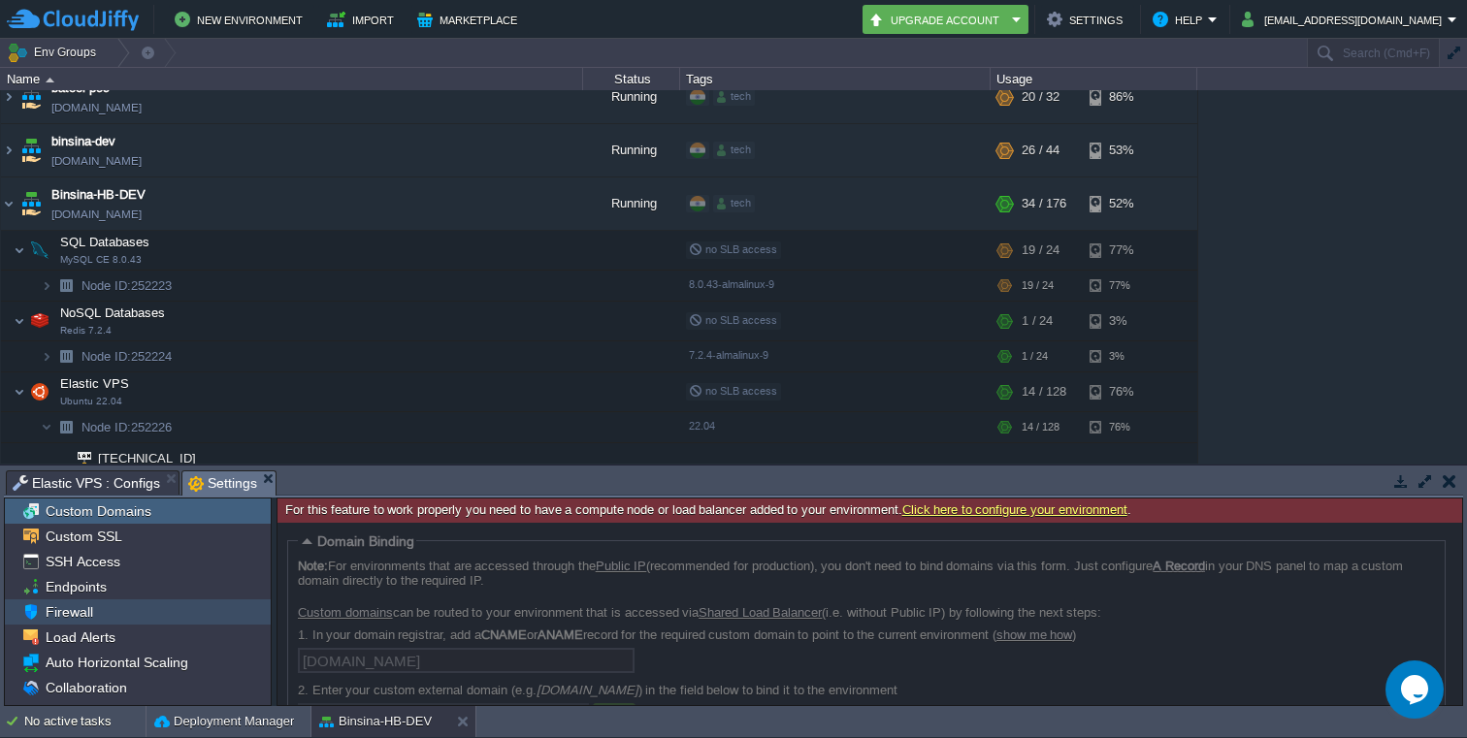
click at [120, 606] on div "Firewall" at bounding box center [138, 611] width 266 height 25
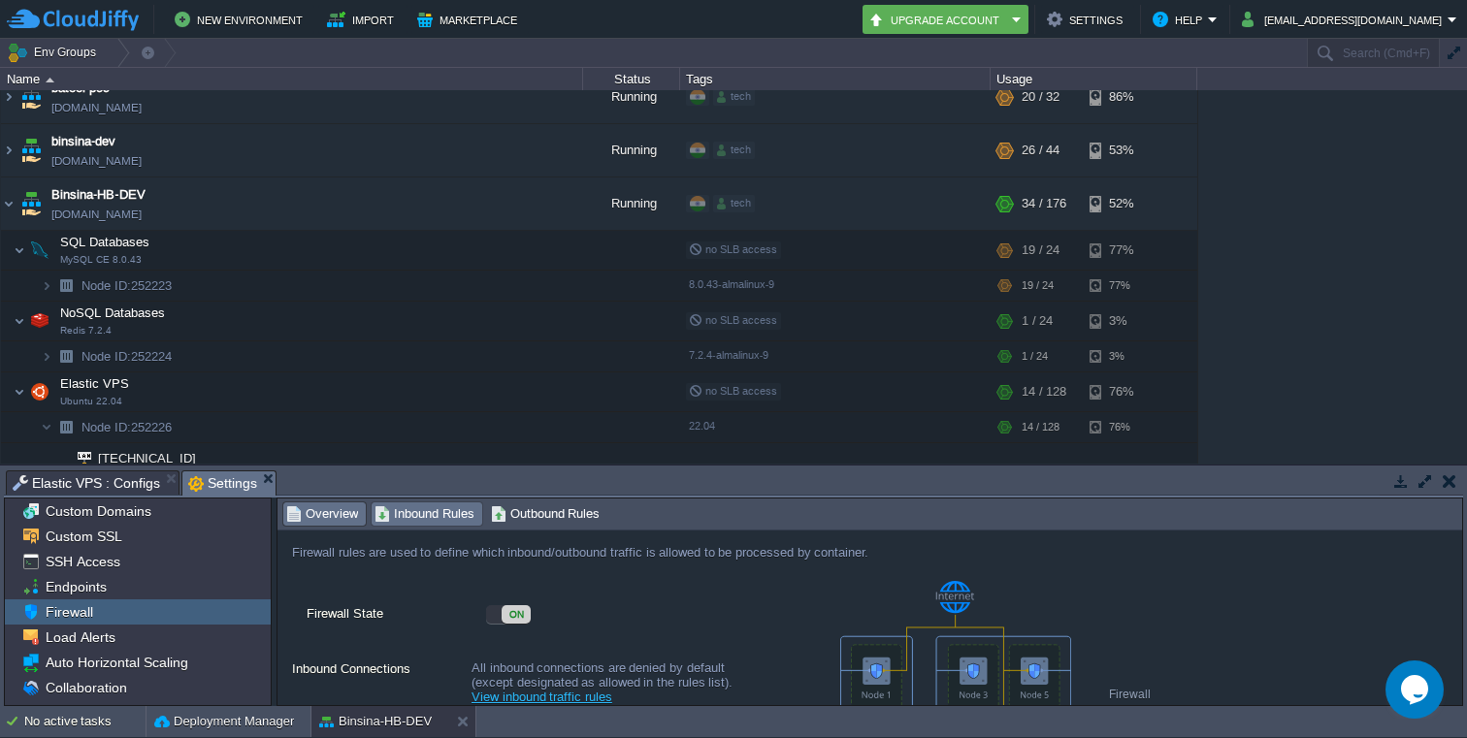
click at [436, 515] on span "Inbound Rules" at bounding box center [424, 513] width 100 height 21
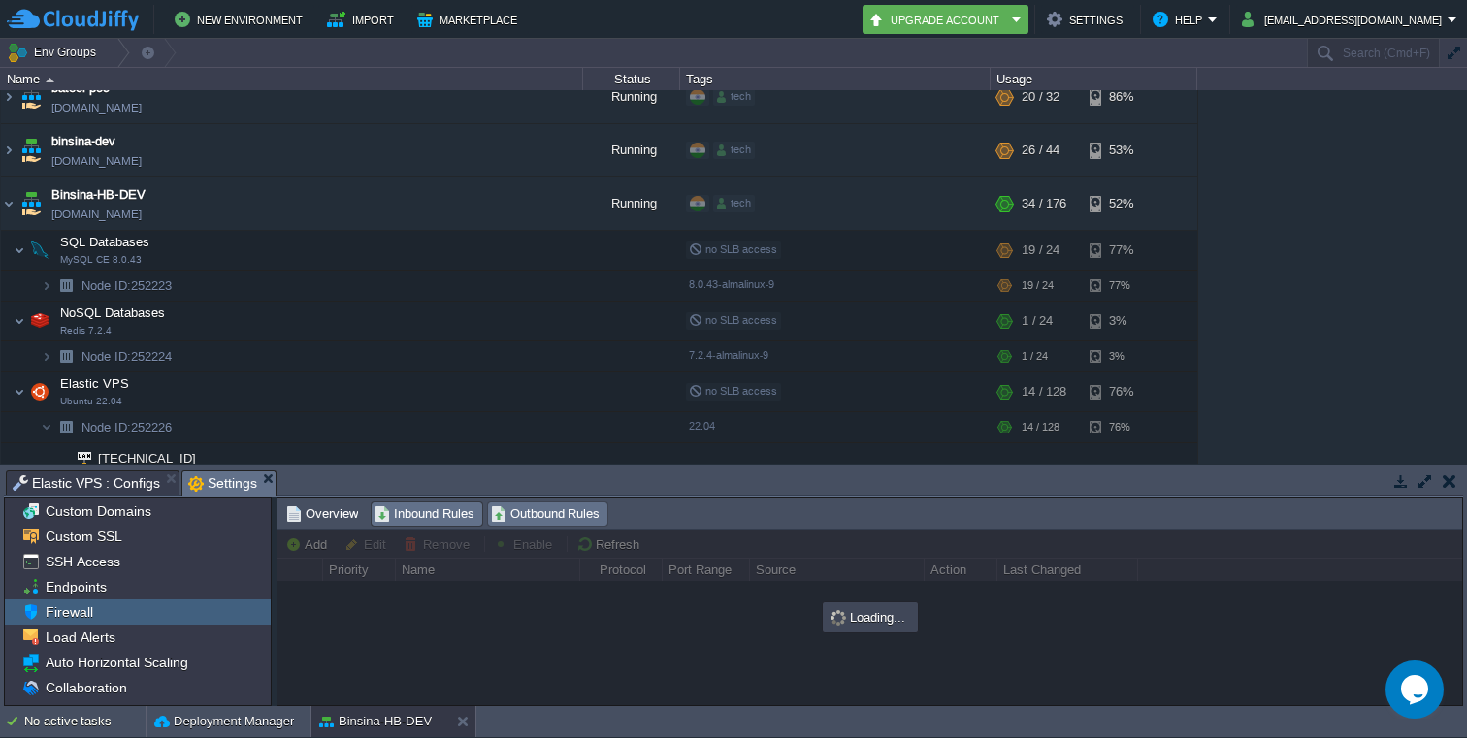
click at [571, 517] on span "Outbound Rules" at bounding box center [546, 513] width 110 height 21
click at [463, 518] on span "Inbound Rules" at bounding box center [424, 513] width 100 height 21
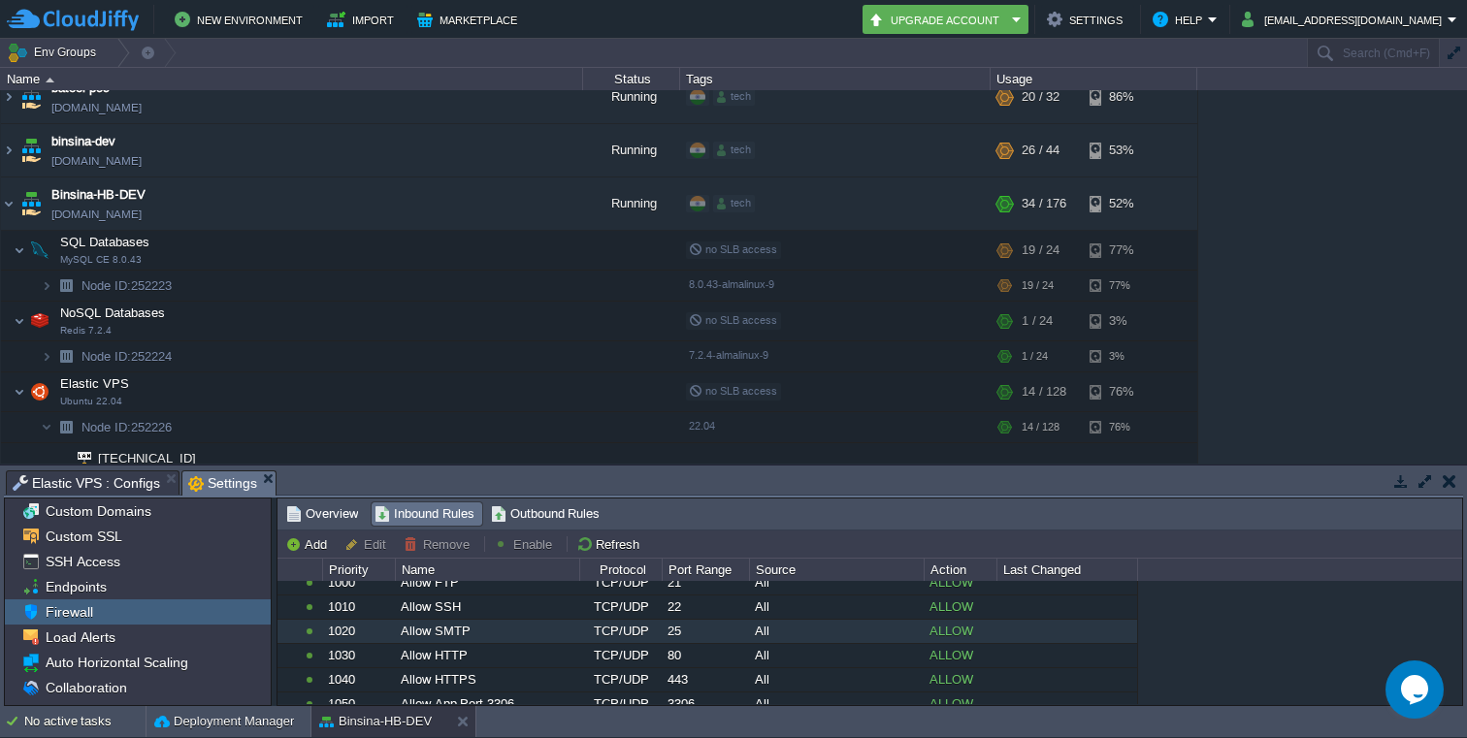
scroll to position [99, 0]
